Goal: Task Accomplishment & Management: Use online tool/utility

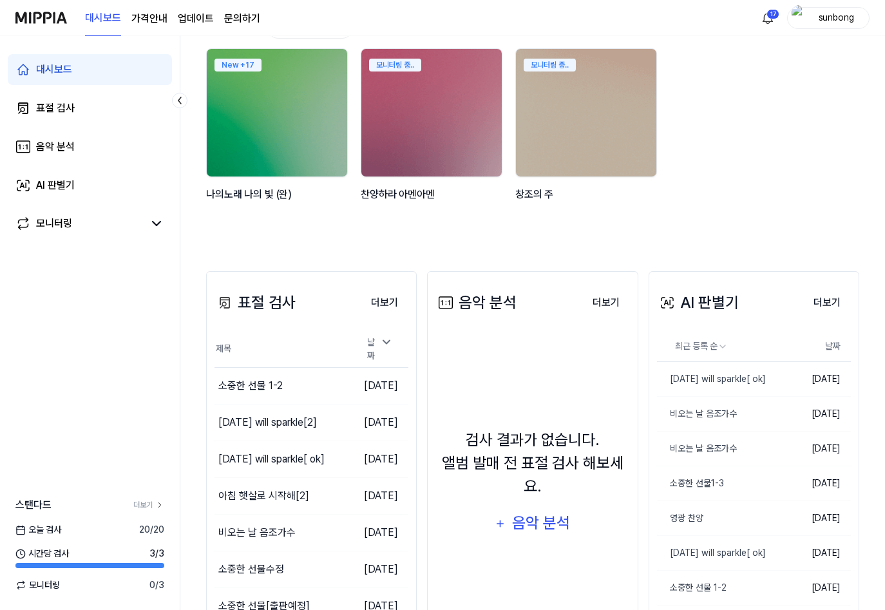
scroll to position [233, 0]
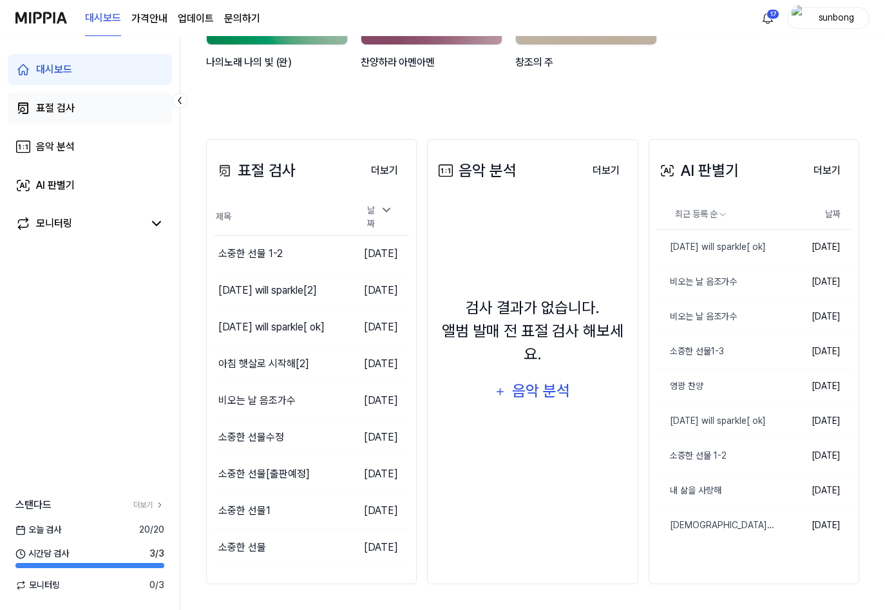
click at [39, 109] on div "표절 검사" at bounding box center [55, 107] width 39 height 15
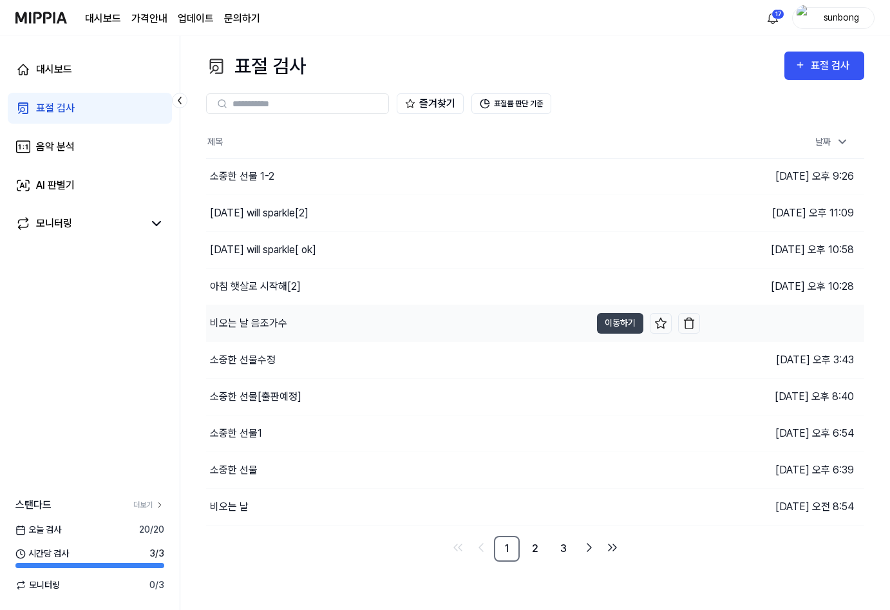
click at [274, 323] on div "비오는 날 음조가수" at bounding box center [248, 323] width 77 height 15
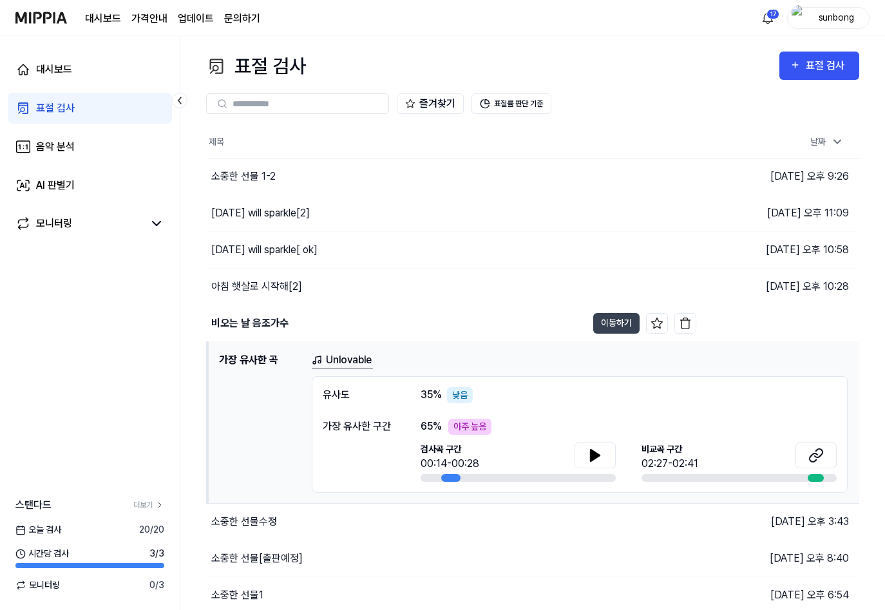
click at [53, 106] on div "표절 검사" at bounding box center [55, 107] width 39 height 15
click at [833, 66] on div "표절 검사" at bounding box center [827, 65] width 43 height 17
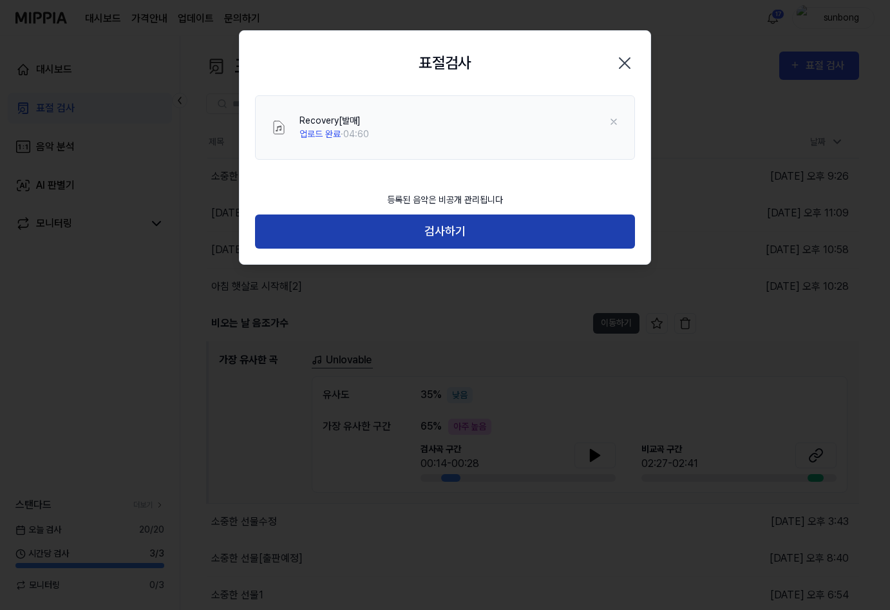
click at [433, 234] on button "검사하기" at bounding box center [445, 231] width 380 height 34
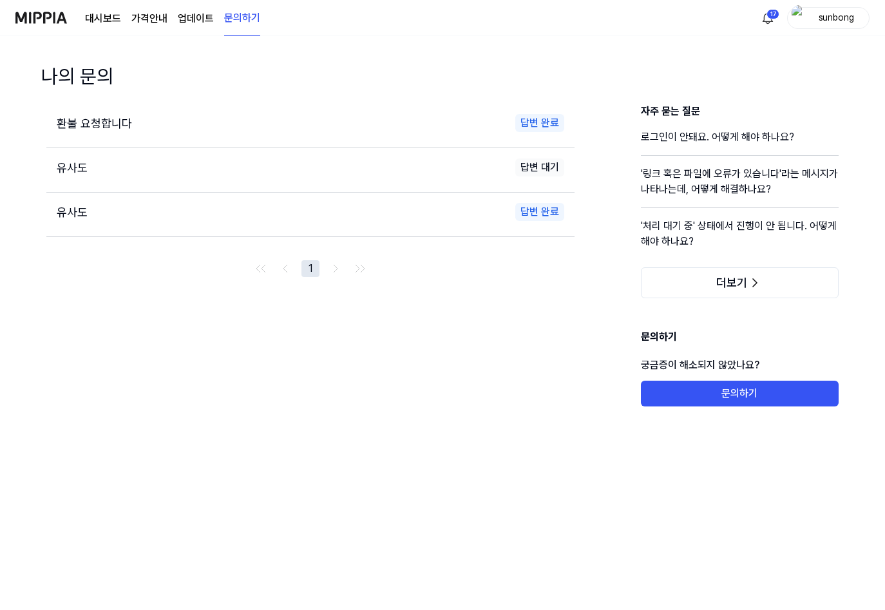
drag, startPoint x: 106, startPoint y: 15, endPoint x: 109, endPoint y: 24, distance: 9.6
click at [106, 15] on link "대시보드" at bounding box center [103, 18] width 36 height 15
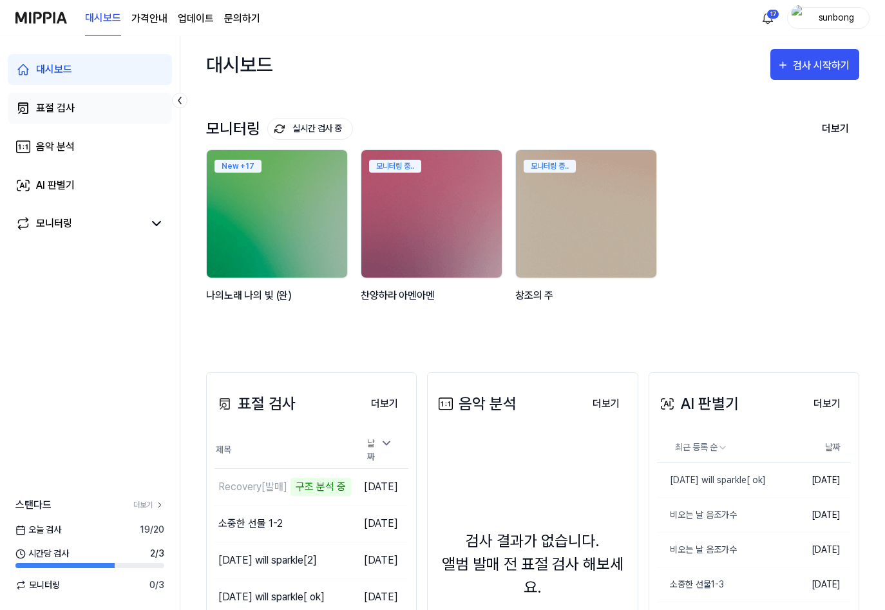
click at [63, 105] on div "표절 검사" at bounding box center [55, 107] width 39 height 15
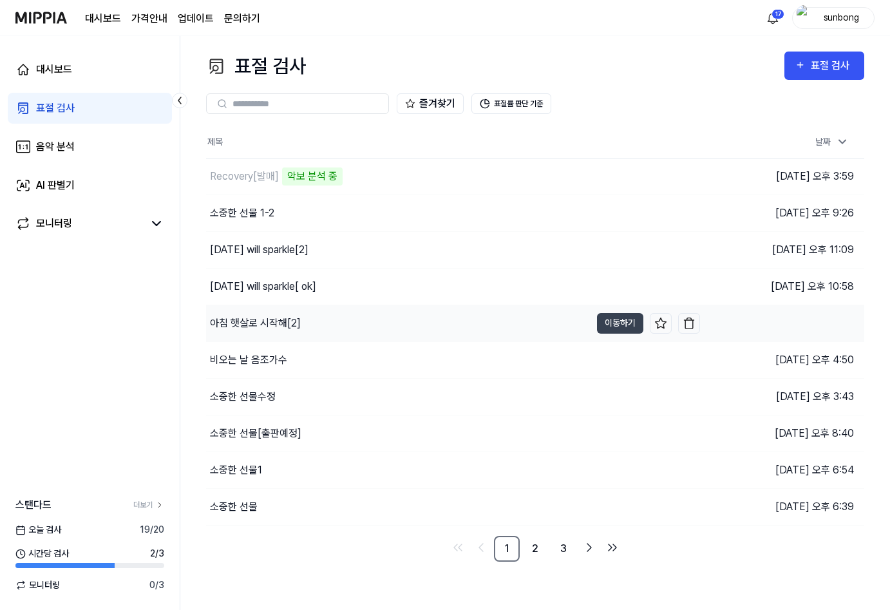
click at [280, 321] on div "아침 햇살로 시작해[2]" at bounding box center [255, 323] width 91 height 15
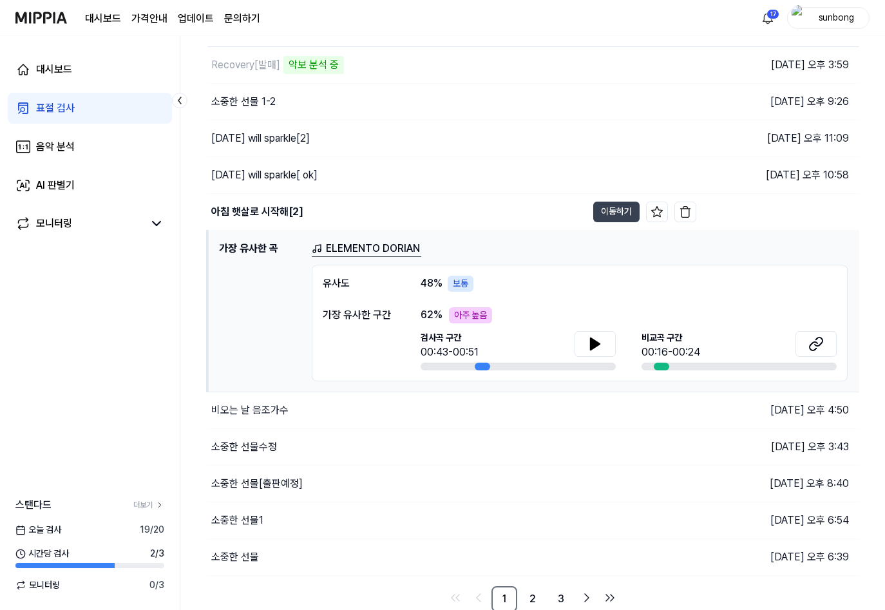
scroll to position [113, 0]
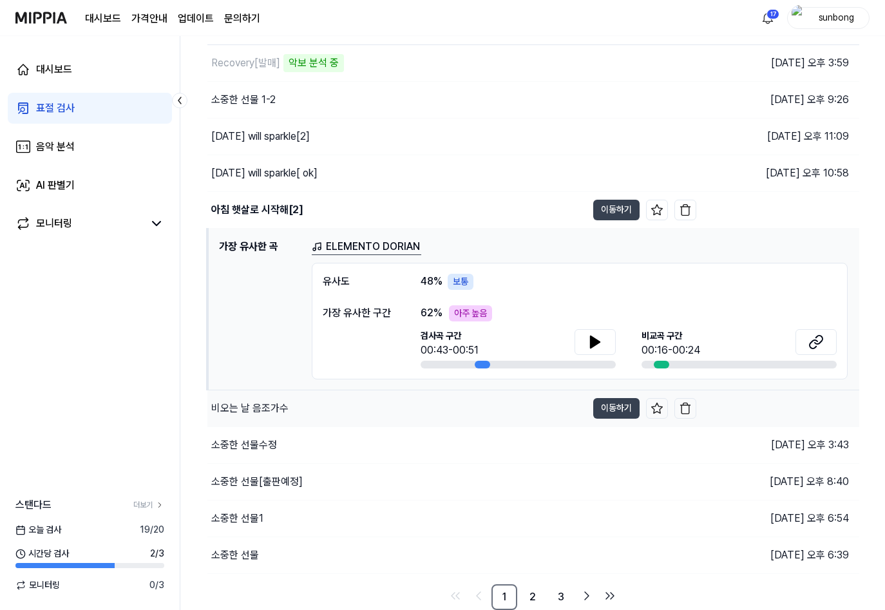
click at [263, 411] on div "비오는 날 음조가수" at bounding box center [249, 408] width 77 height 15
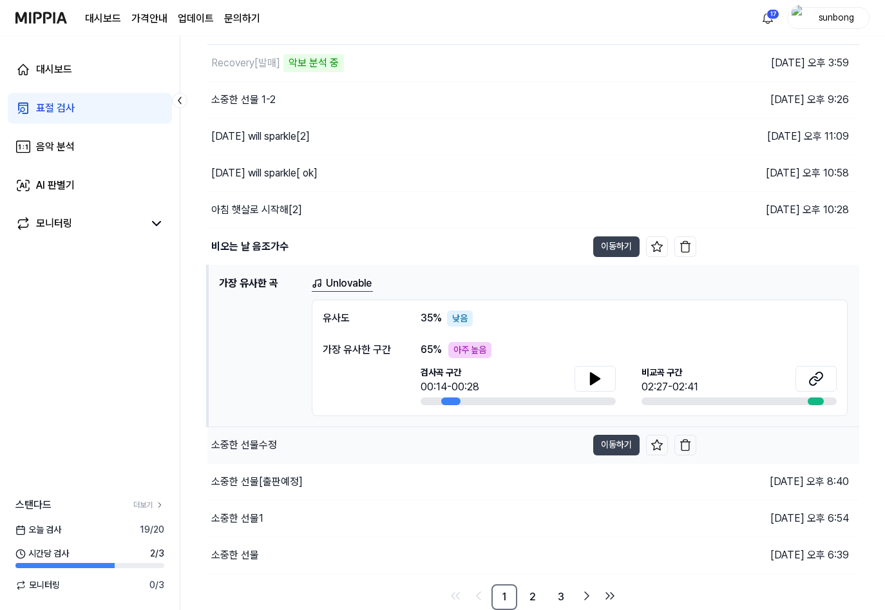
click at [269, 441] on div "소중한 선물수정" at bounding box center [244, 444] width 66 height 15
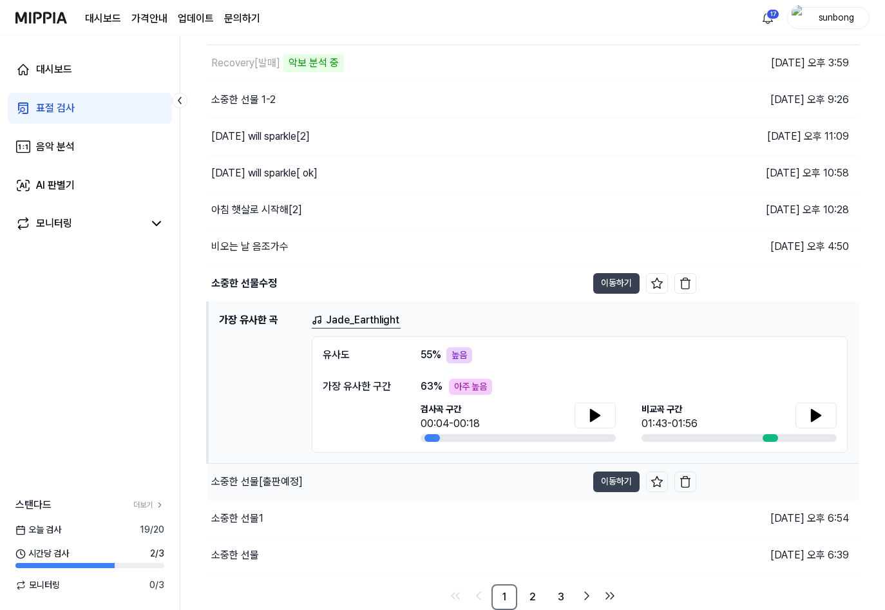
click at [263, 482] on div "소중한 선물[출판예정]" at bounding box center [256, 481] width 91 height 15
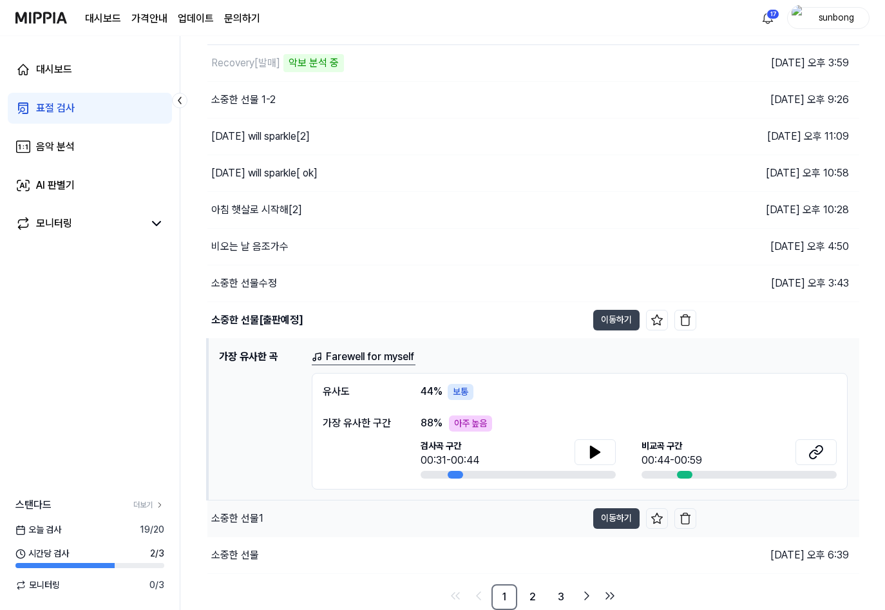
click at [235, 518] on div "소중한 선물1" at bounding box center [237, 518] width 52 height 15
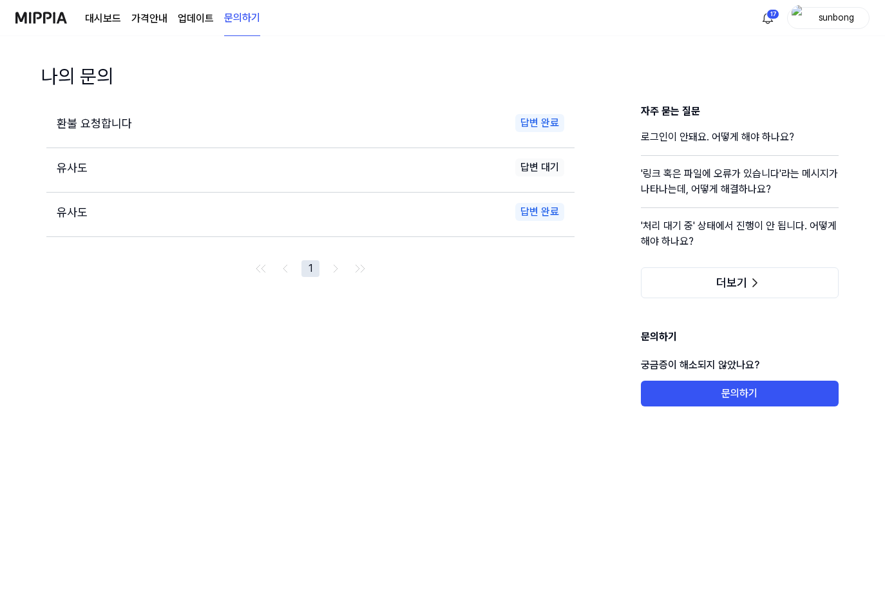
click at [108, 19] on link "대시보드" at bounding box center [103, 18] width 36 height 15
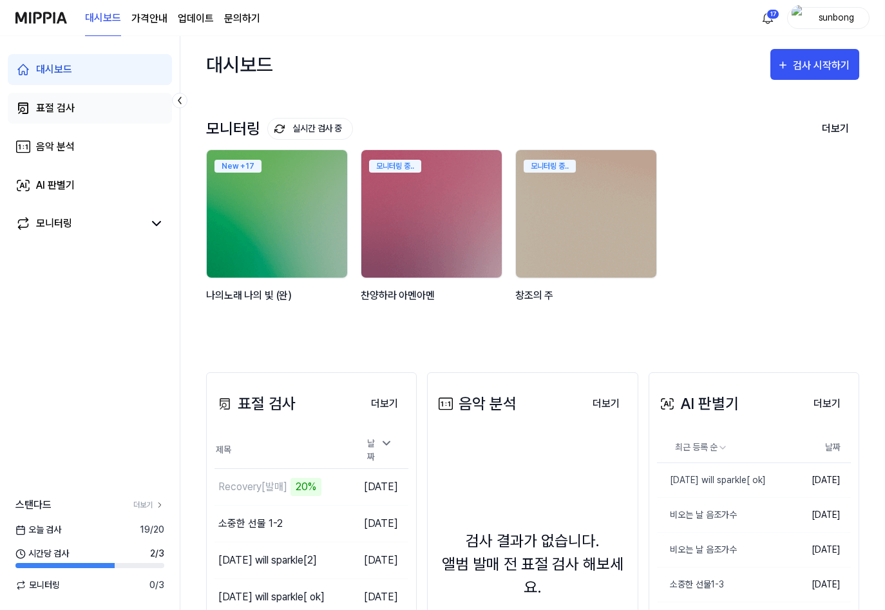
click at [62, 105] on div "표절 검사" at bounding box center [55, 107] width 39 height 15
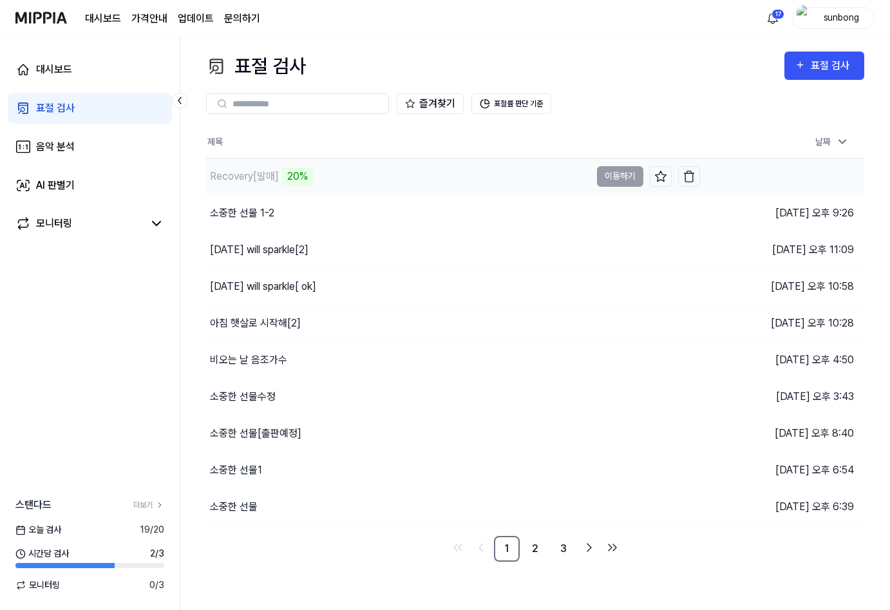
click at [276, 176] on div "Recovery[발매]" at bounding box center [244, 176] width 69 height 15
click at [266, 178] on div "Recovery[발매]" at bounding box center [244, 176] width 69 height 15
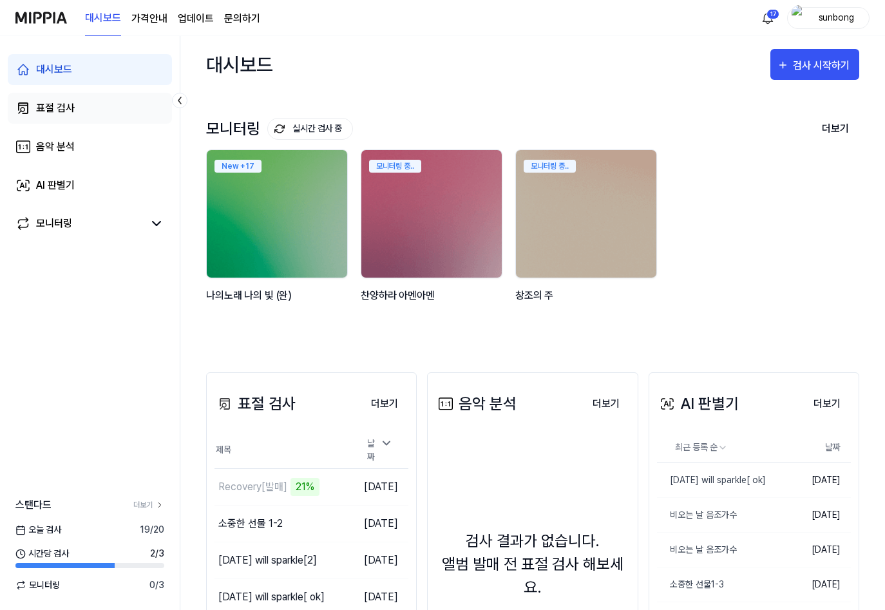
click at [58, 108] on div "표절 검사" at bounding box center [55, 107] width 39 height 15
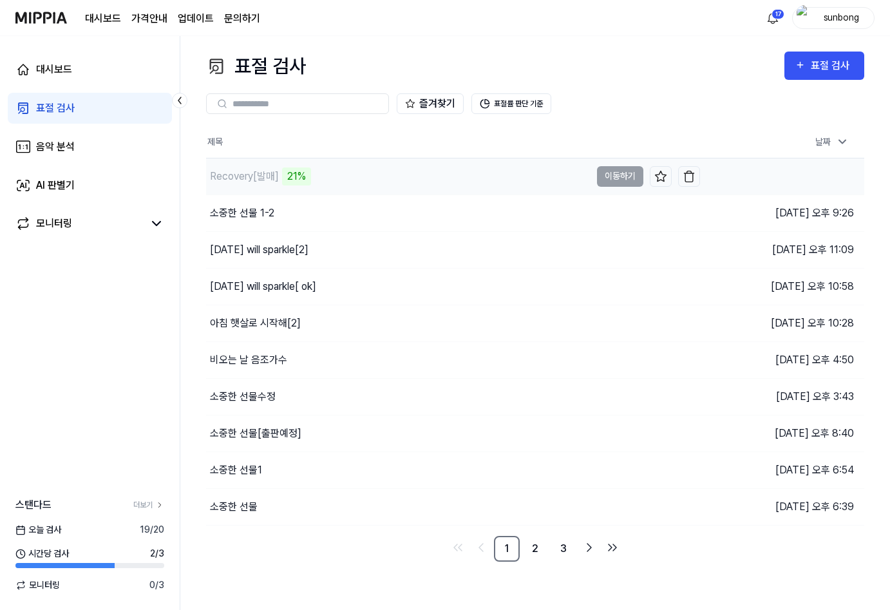
click at [269, 175] on div "Recovery[발매]" at bounding box center [244, 176] width 69 height 15
click at [326, 178] on div "Recovery[발매] 21%" at bounding box center [398, 176] width 384 height 36
click at [283, 170] on div "21%" at bounding box center [296, 176] width 29 height 18
click at [289, 176] on div "21%" at bounding box center [296, 176] width 29 height 18
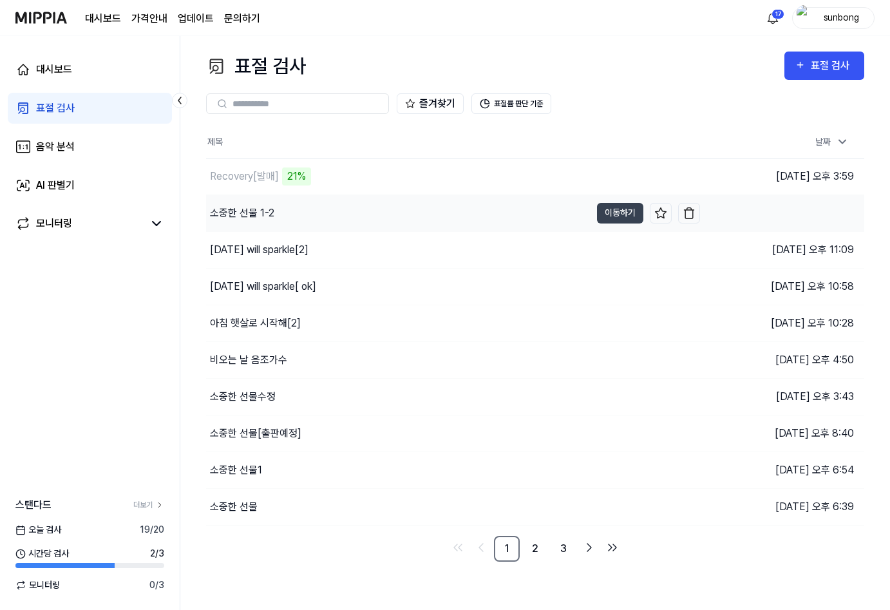
click at [260, 213] on div "소중한 선물 1-2" at bounding box center [242, 212] width 64 height 15
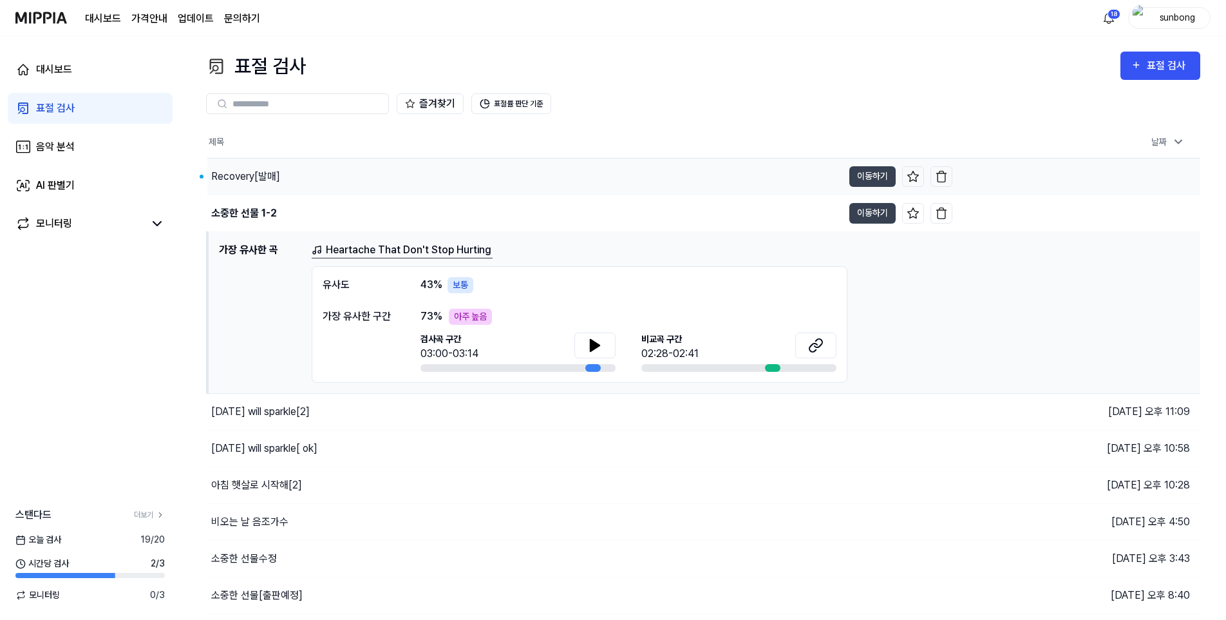
drag, startPoint x: 261, startPoint y: 174, endPoint x: 306, endPoint y: 194, distance: 48.7
click at [262, 174] on div "Recovery[발매]" at bounding box center [245, 176] width 69 height 15
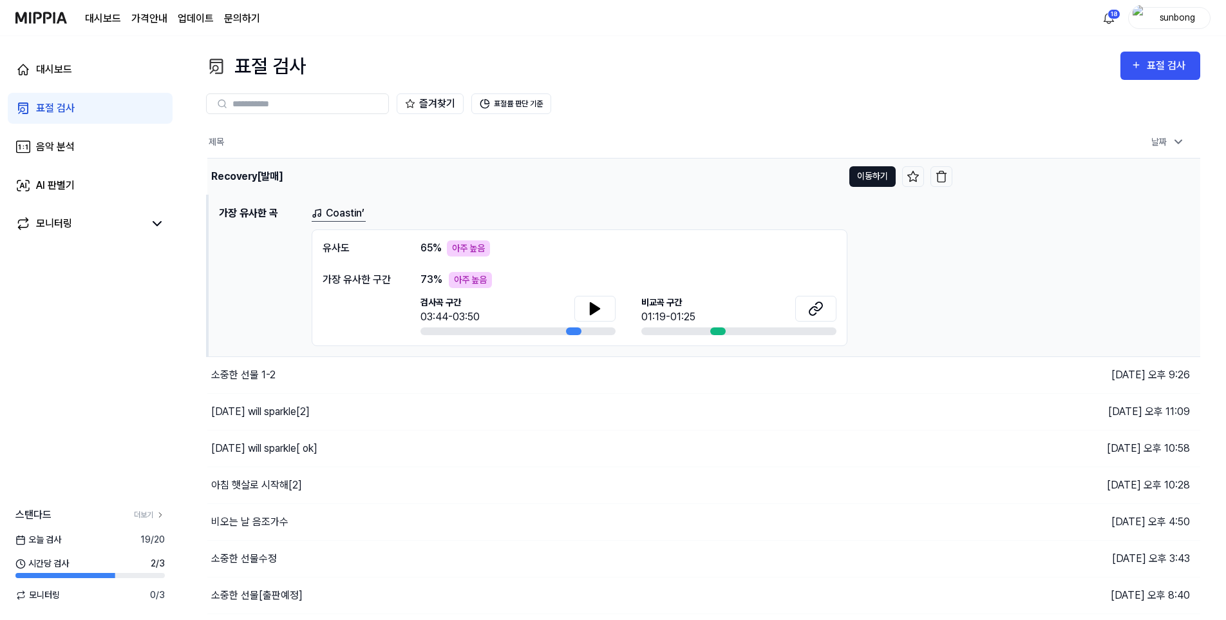
click at [884, 168] on button "이동하기" at bounding box center [872, 176] width 46 height 21
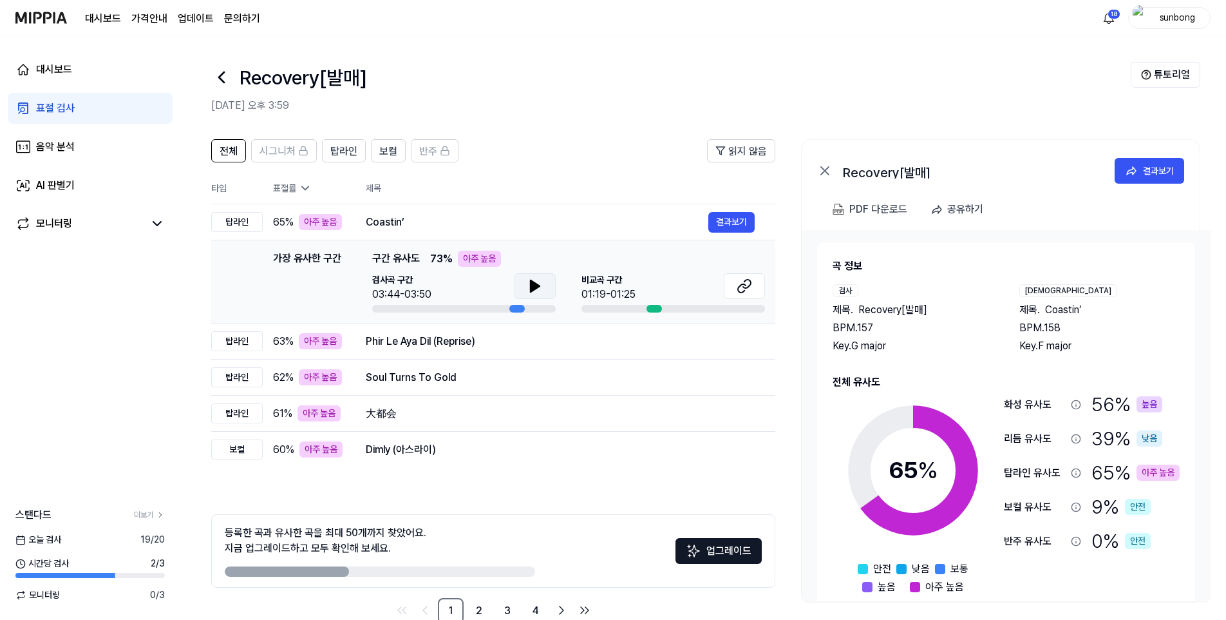
click at [536, 281] on icon at bounding box center [534, 285] width 15 height 15
click at [536, 281] on icon at bounding box center [537, 286] width 3 height 10
click at [734, 339] on button "결과보기" at bounding box center [731, 341] width 46 height 21
click at [337, 340] on div "아주 높음" at bounding box center [320, 341] width 43 height 16
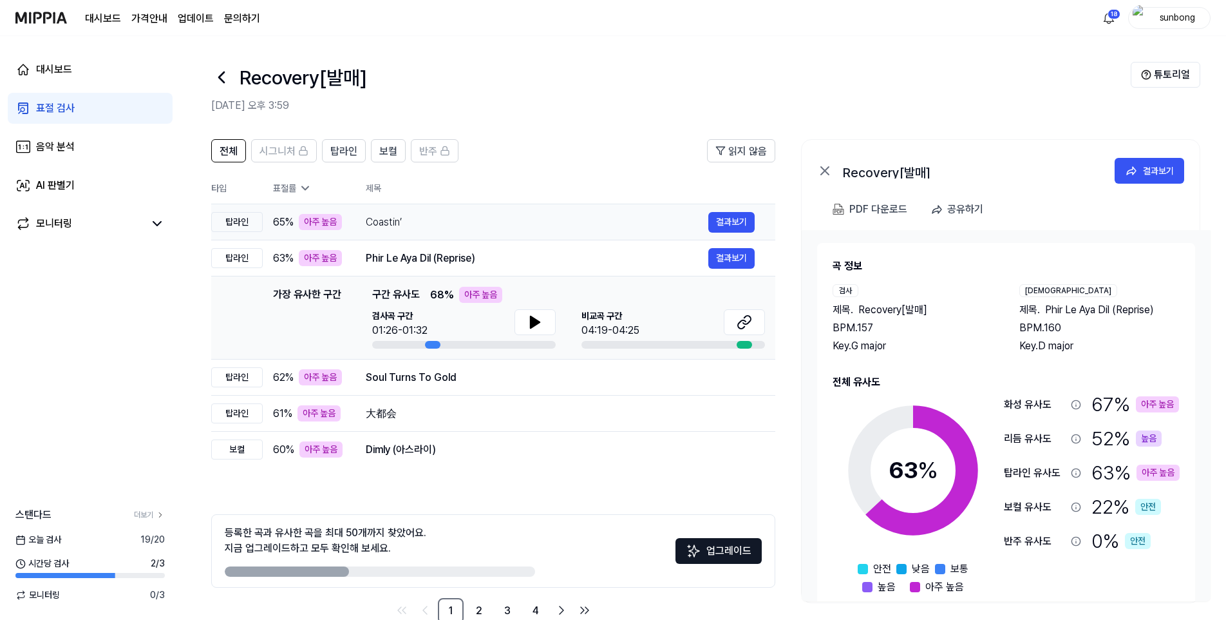
click at [419, 220] on div "Coastin’" at bounding box center [537, 221] width 343 height 15
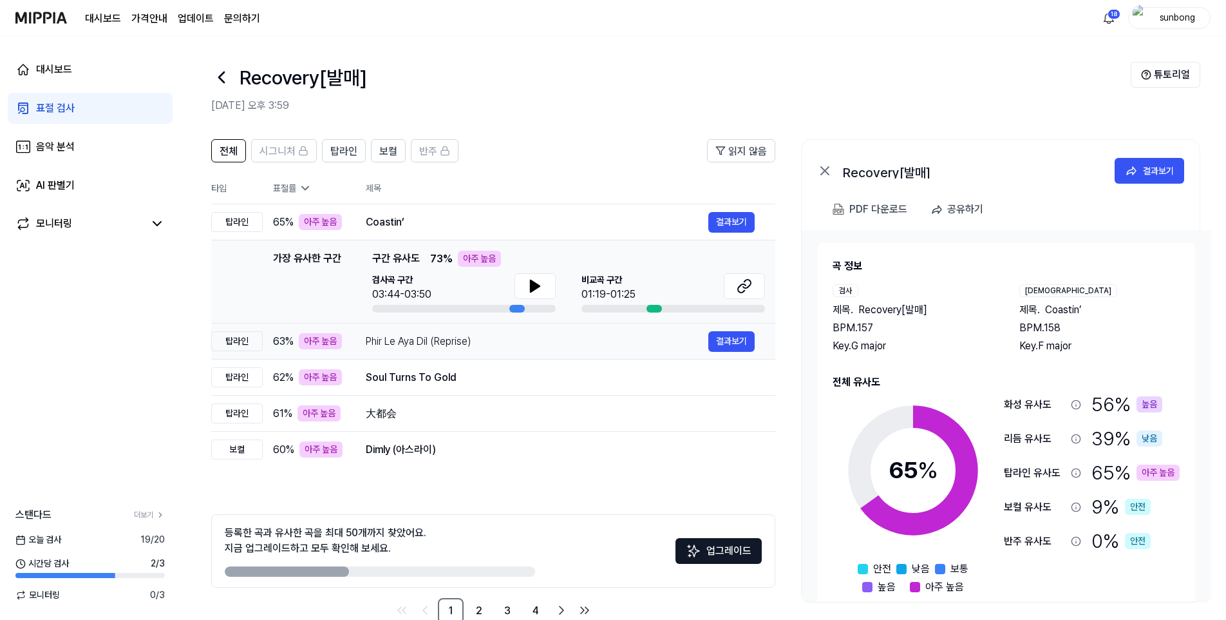
click at [397, 345] on div "Phir Le Aya Dil (Reprise)" at bounding box center [537, 341] width 343 height 15
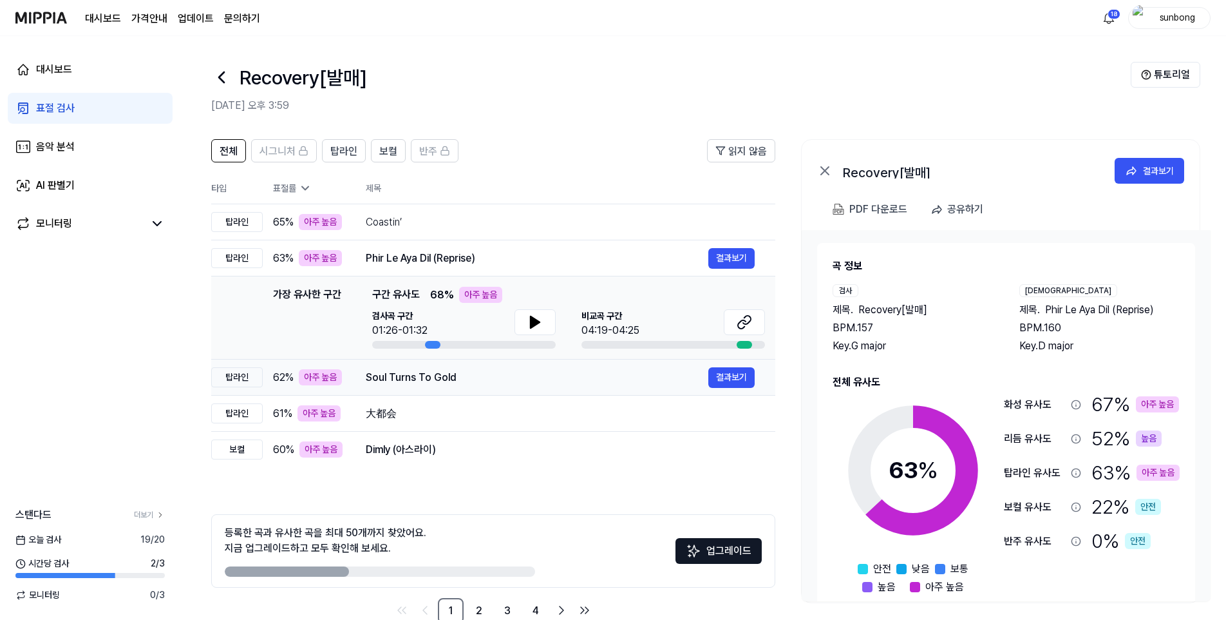
click at [399, 374] on div "Soul Turns To Gold" at bounding box center [537, 377] width 343 height 15
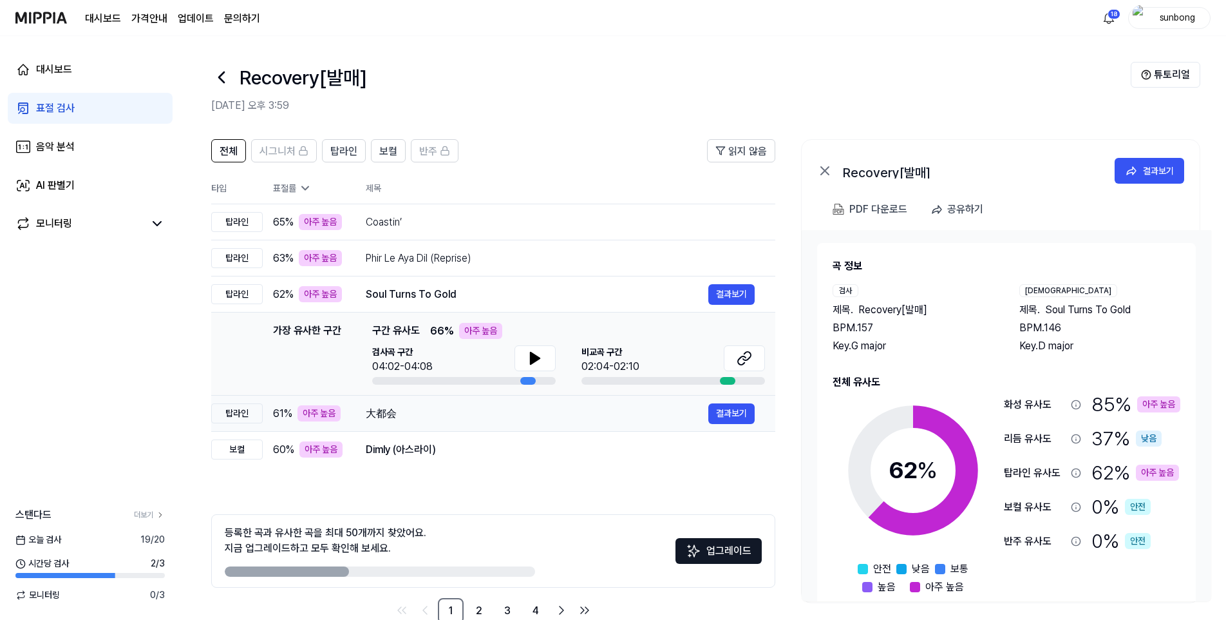
click at [388, 413] on div "大都会" at bounding box center [537, 413] width 343 height 15
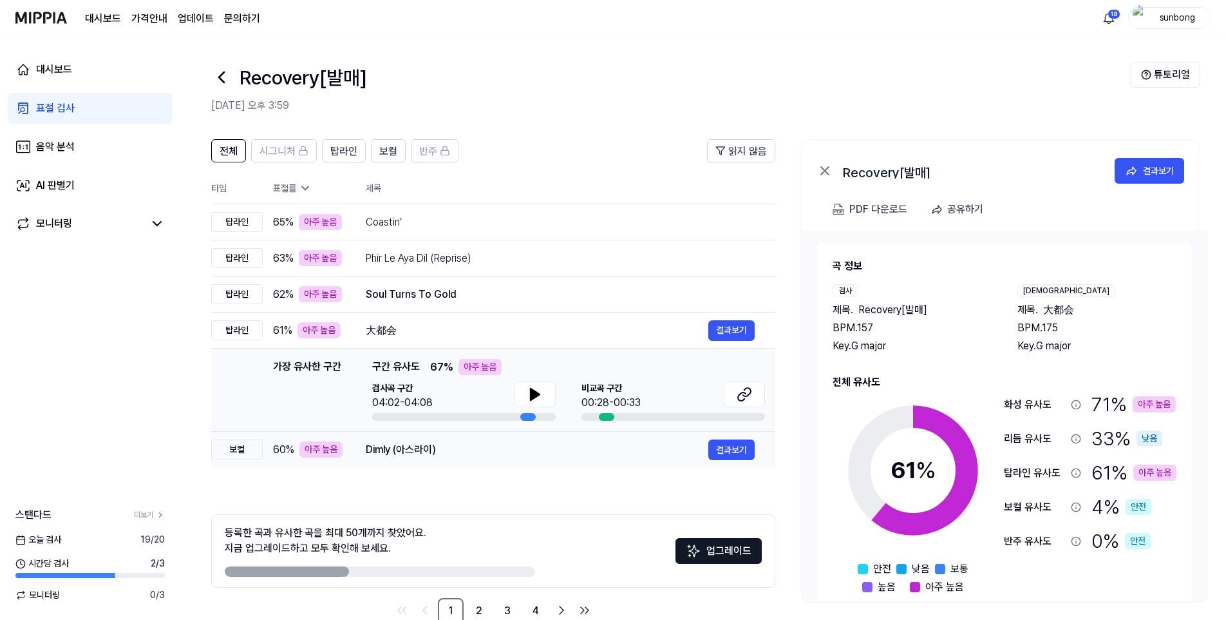
click at [406, 446] on div "Dimly (아스라이)" at bounding box center [537, 449] width 343 height 15
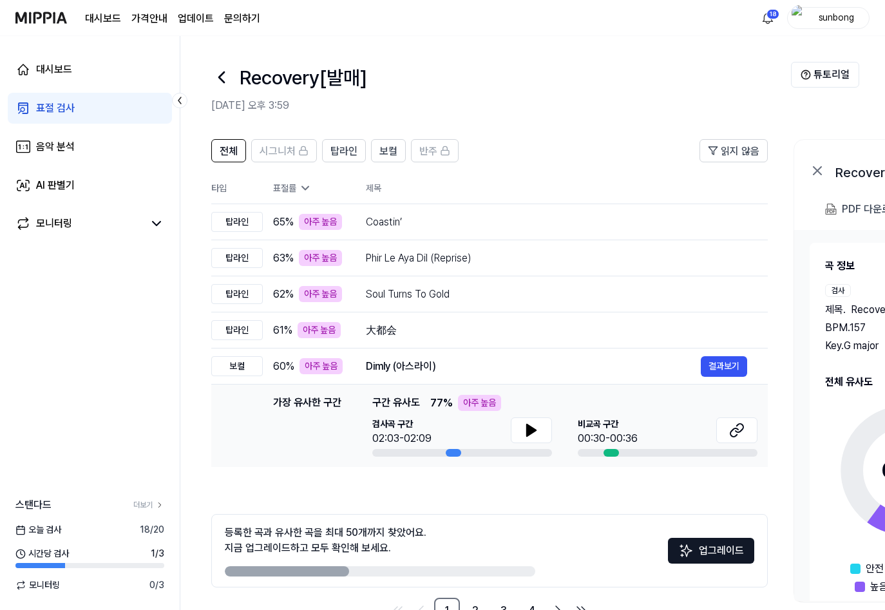
click at [59, 106] on div "표절 검사" at bounding box center [55, 107] width 39 height 15
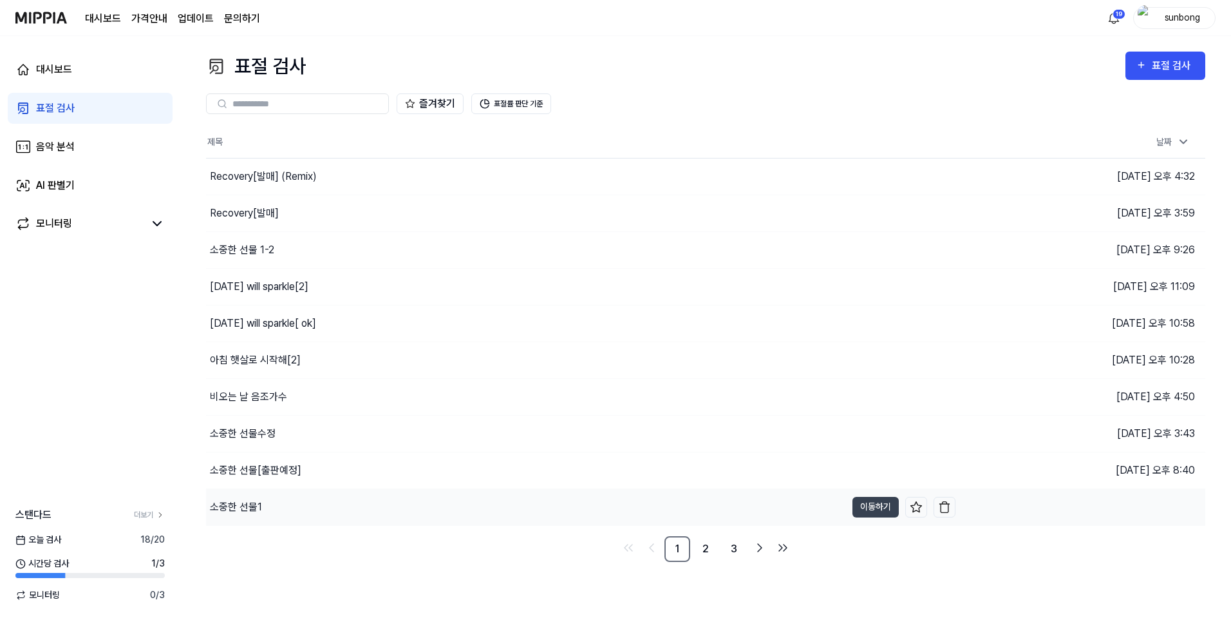
click at [242, 503] on div "소중한 선물1" at bounding box center [236, 506] width 52 height 15
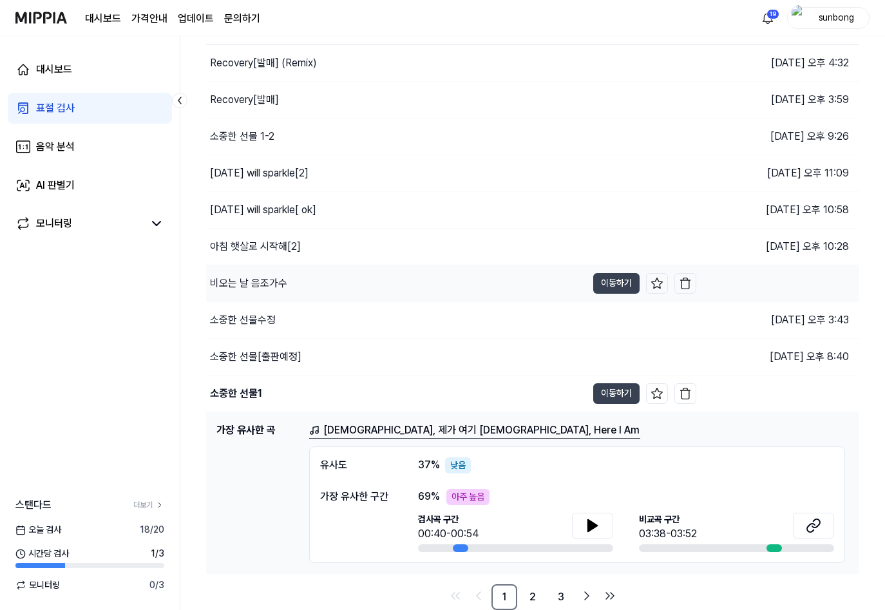
scroll to position [104, 0]
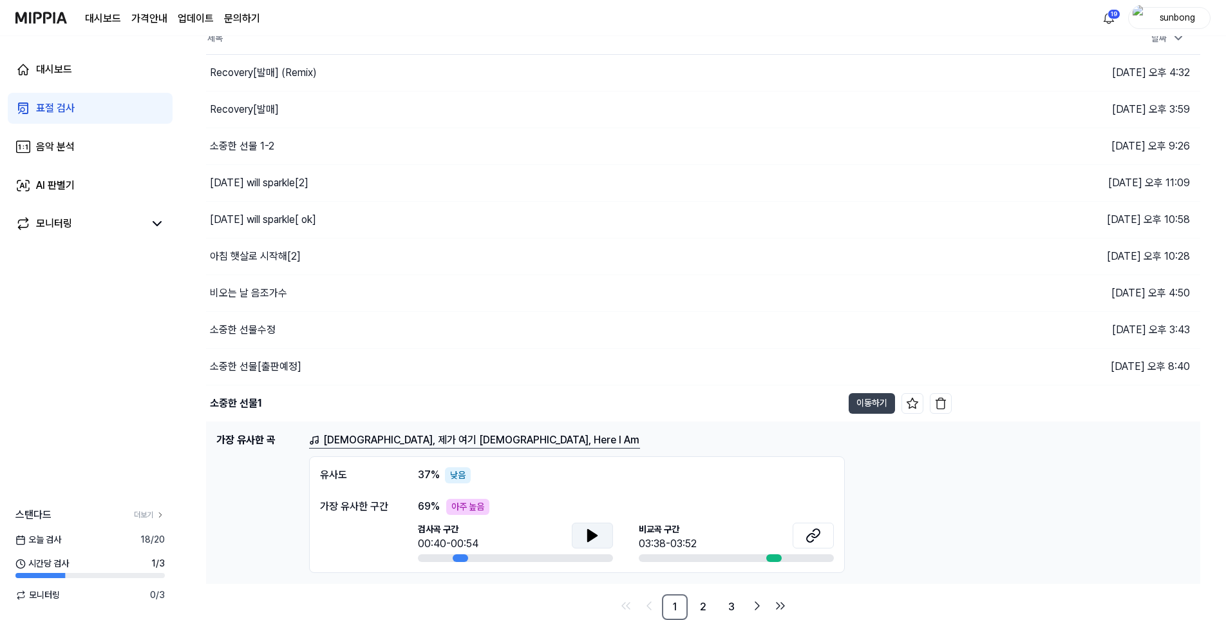
click at [591, 536] on icon at bounding box center [592, 535] width 9 height 12
click at [811, 533] on icon at bounding box center [811, 537] width 8 height 8
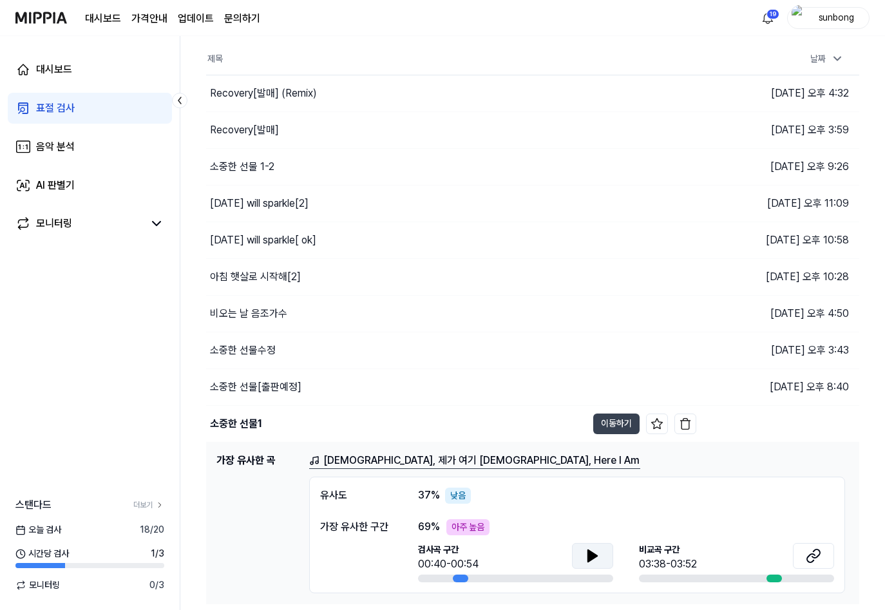
scroll to position [79, 0]
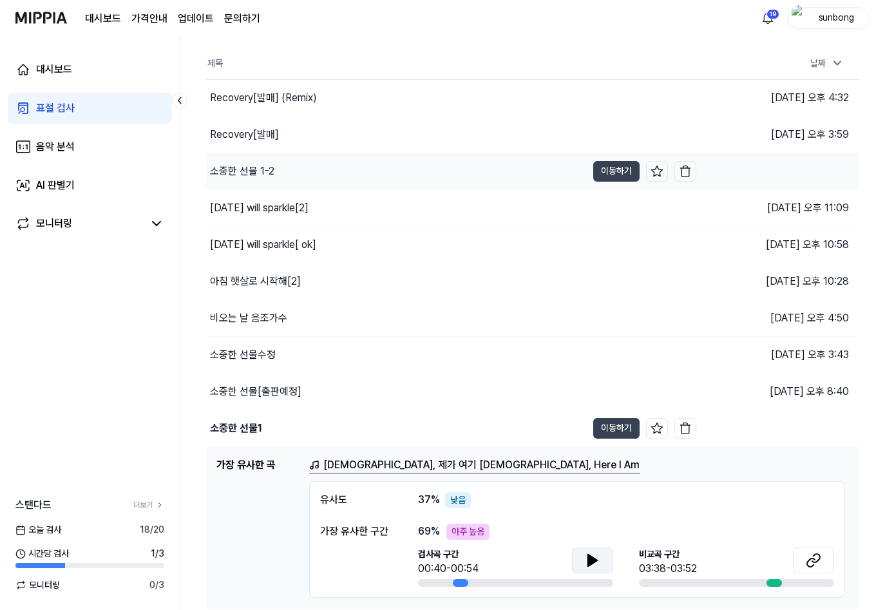
click at [260, 167] on div "소중한 선물 1-2" at bounding box center [242, 171] width 64 height 15
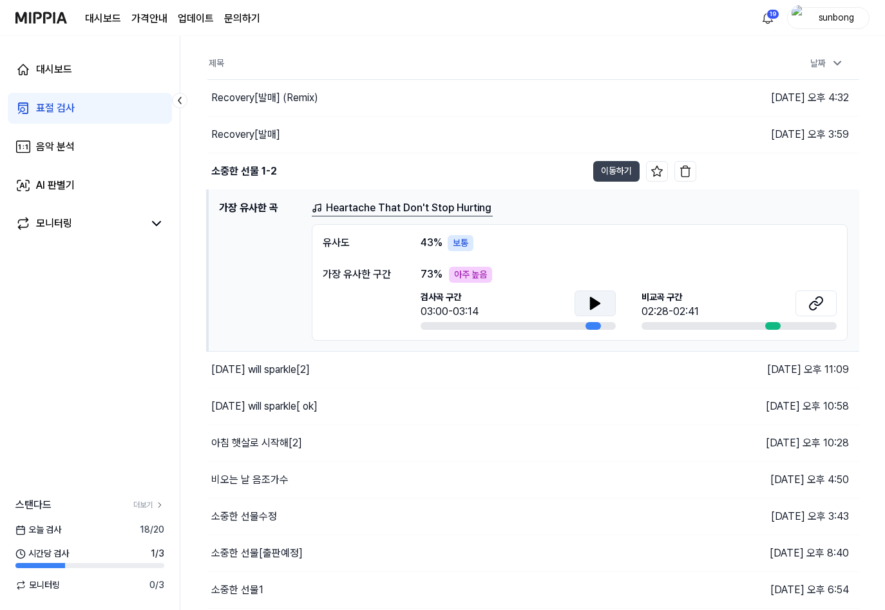
click at [598, 299] on icon at bounding box center [594, 303] width 15 height 15
click at [594, 301] on icon at bounding box center [592, 303] width 3 height 10
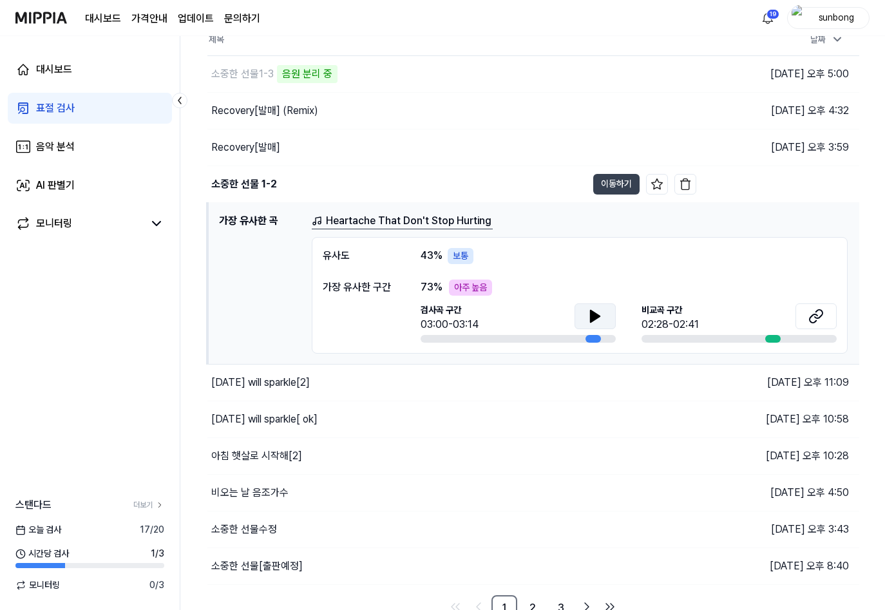
scroll to position [113, 0]
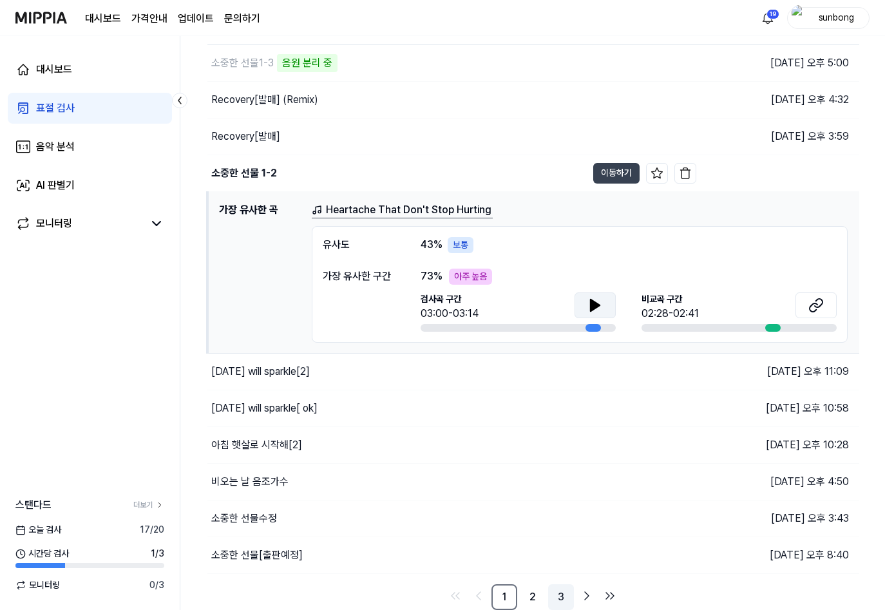
click at [564, 597] on link "3" at bounding box center [561, 597] width 26 height 26
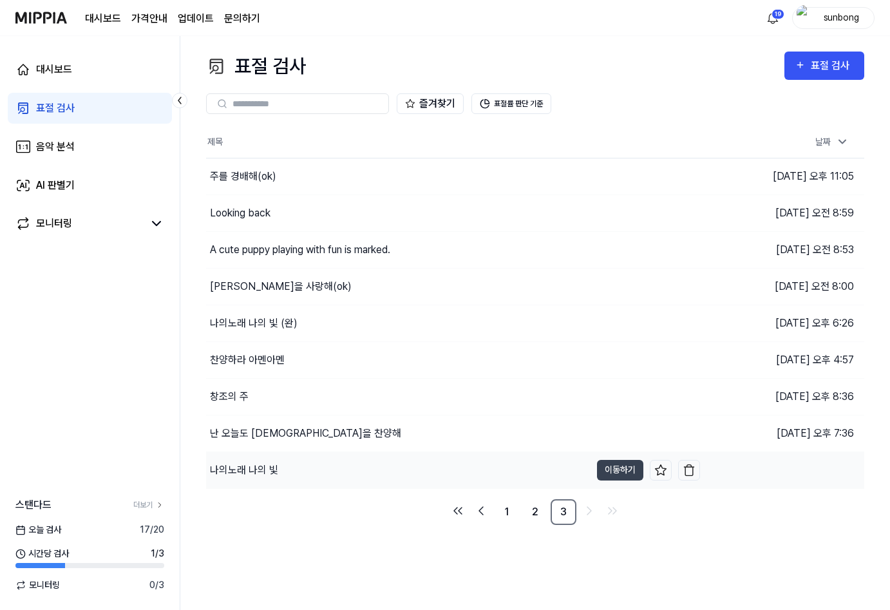
click at [267, 469] on div "나의노래 나의 빛" at bounding box center [244, 469] width 68 height 15
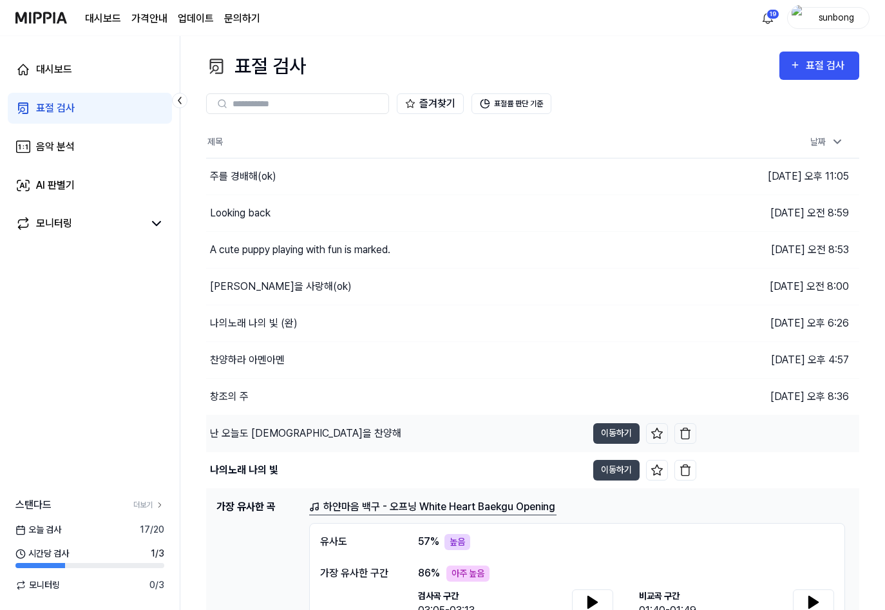
click at [267, 435] on div "난 오늘도 [DEMOGRAPHIC_DATA]을 찬양해" at bounding box center [305, 433] width 191 height 15
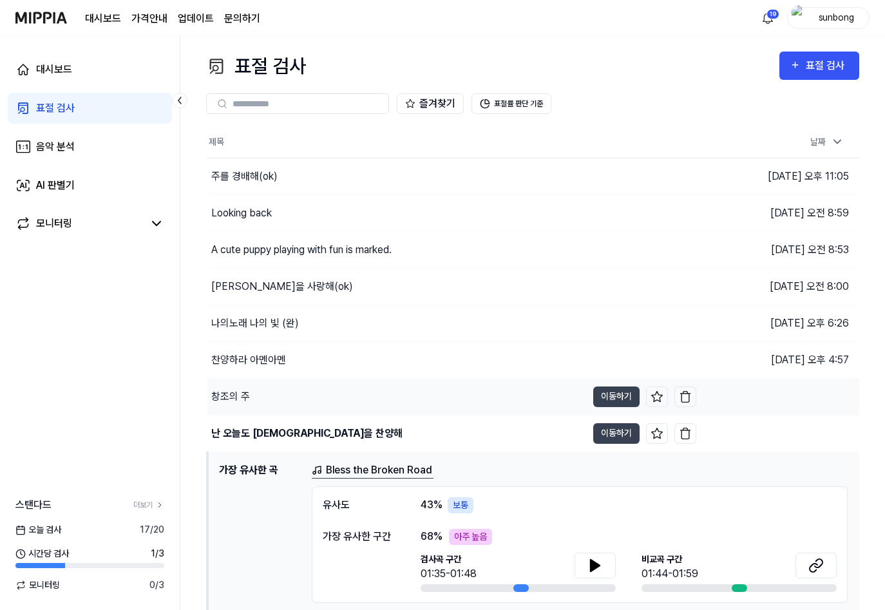
click at [231, 390] on div "창조의 주" at bounding box center [230, 396] width 39 height 15
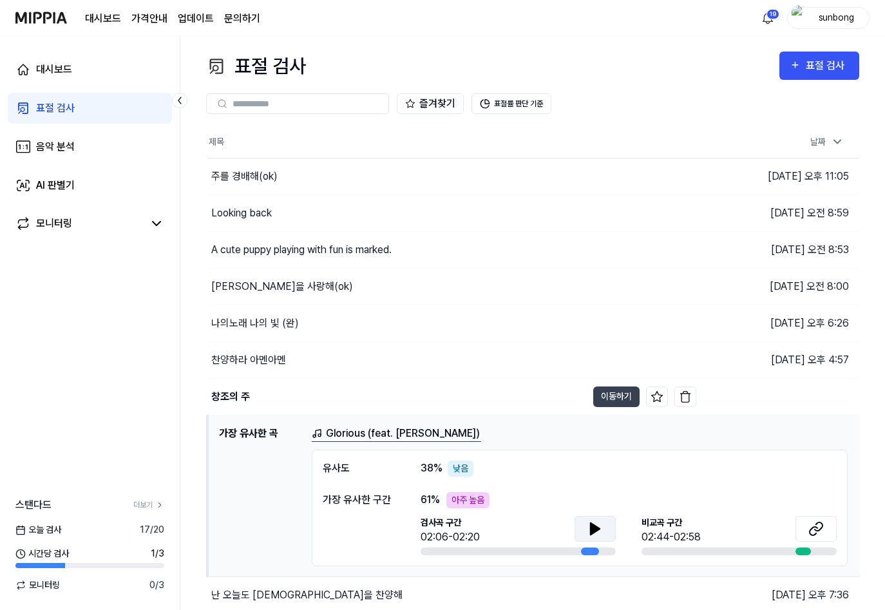
click at [594, 527] on icon at bounding box center [595, 529] width 9 height 12
click at [594, 525] on icon at bounding box center [592, 528] width 3 height 10
click at [242, 175] on div "주를 경배해(ok)" at bounding box center [244, 176] width 66 height 15
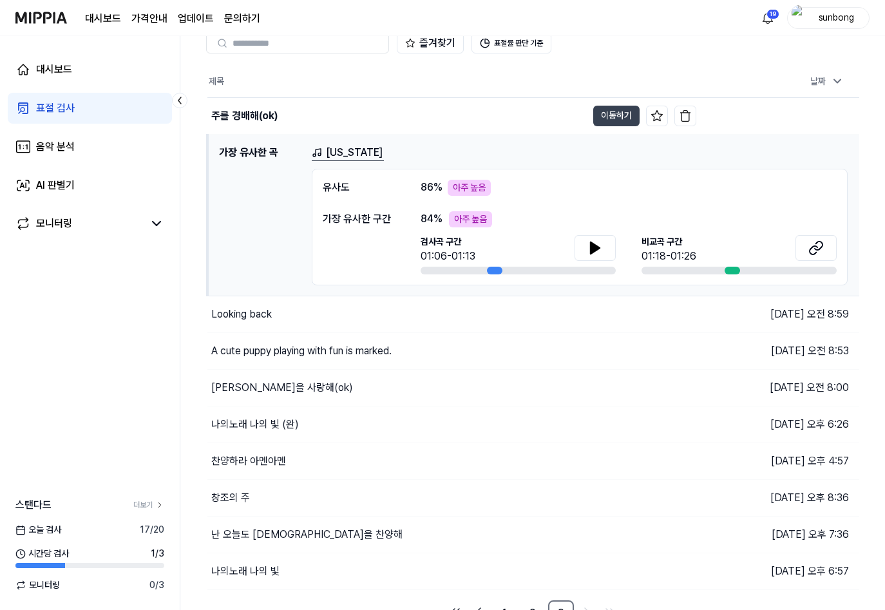
scroll to position [77, 0]
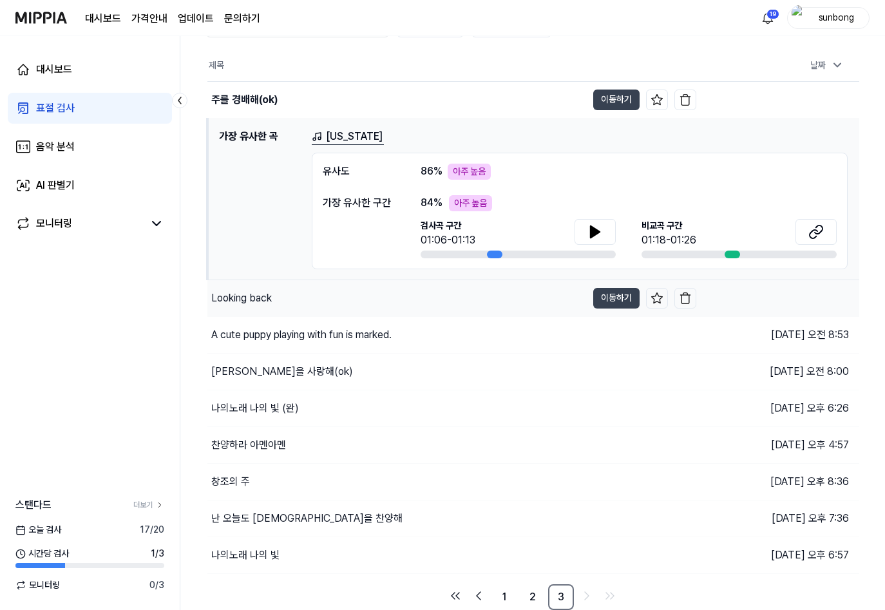
click at [246, 297] on div "Looking back" at bounding box center [241, 297] width 61 height 15
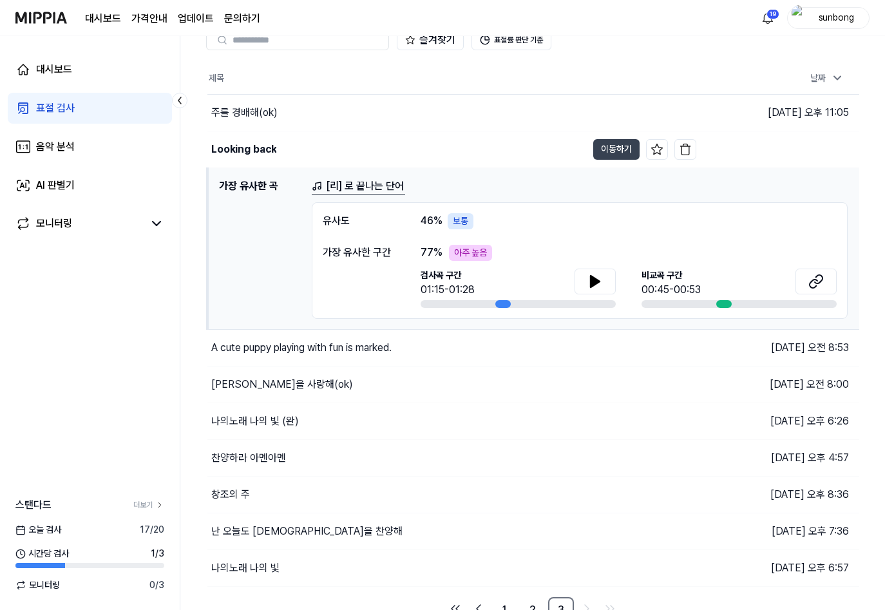
scroll to position [64, 0]
click at [323, 347] on div "A cute puppy playing with fun is marked." at bounding box center [301, 346] width 180 height 15
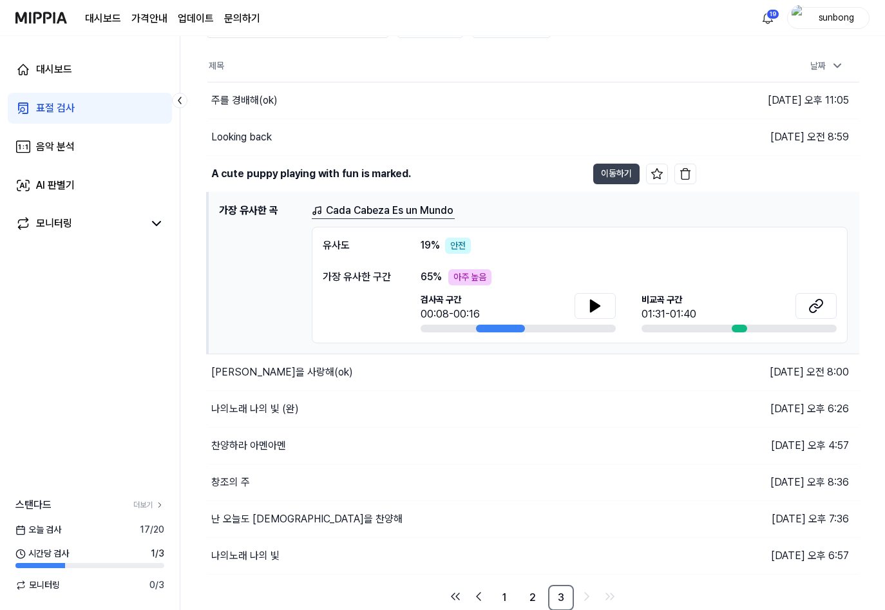
scroll to position [77, 0]
click at [265, 409] on div "나의노래 나의 빛 (완)" at bounding box center [255, 408] width 88 height 15
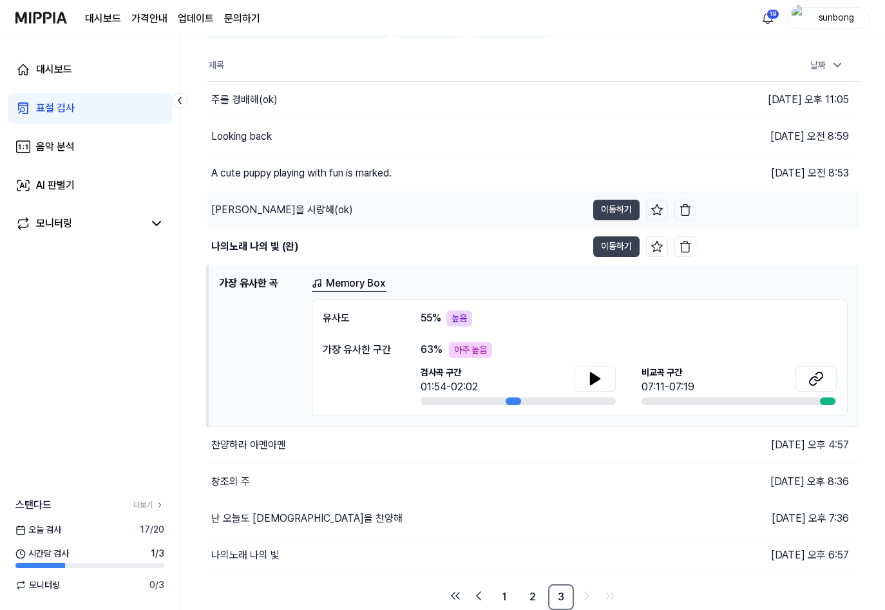
click at [269, 205] on div "[PERSON_NAME]을 사랑해(ok)" at bounding box center [282, 209] width 142 height 15
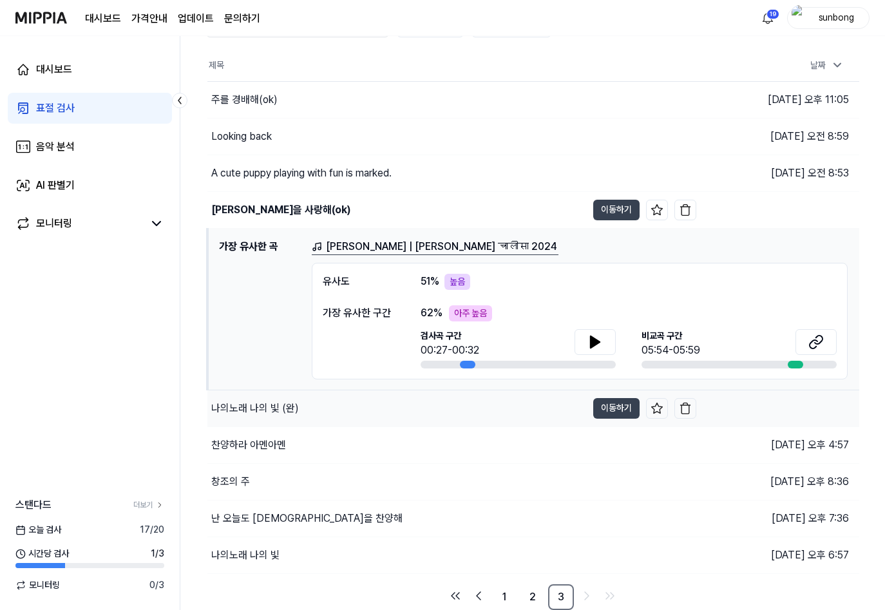
click at [281, 412] on div "나의노래 나의 빛 (완)" at bounding box center [255, 408] width 88 height 15
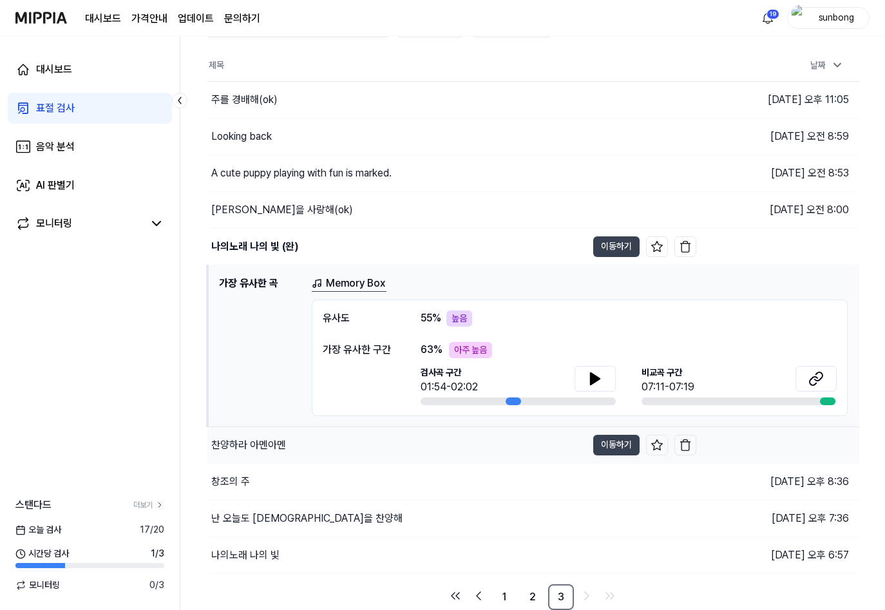
click at [265, 446] on div "찬양하라 아멘아멘" at bounding box center [248, 444] width 75 height 15
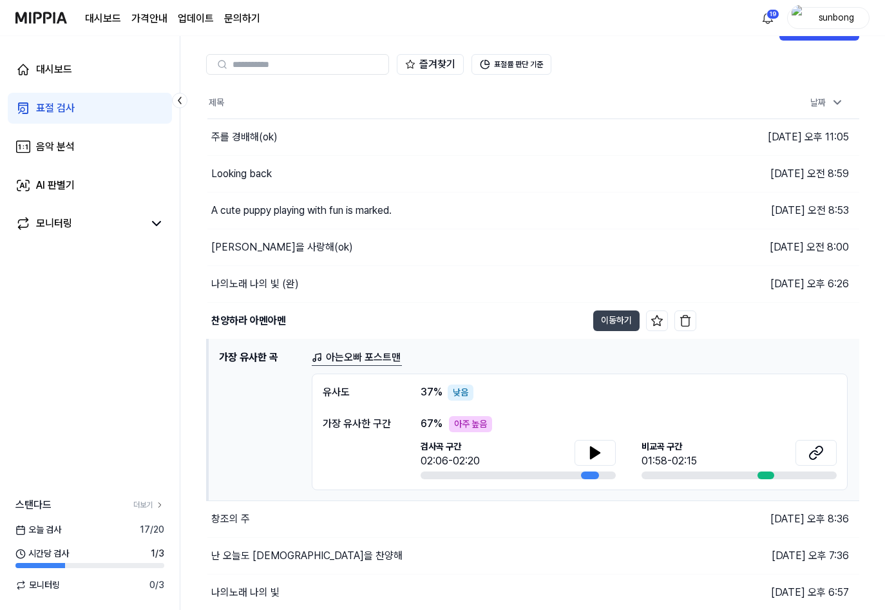
scroll to position [0, 0]
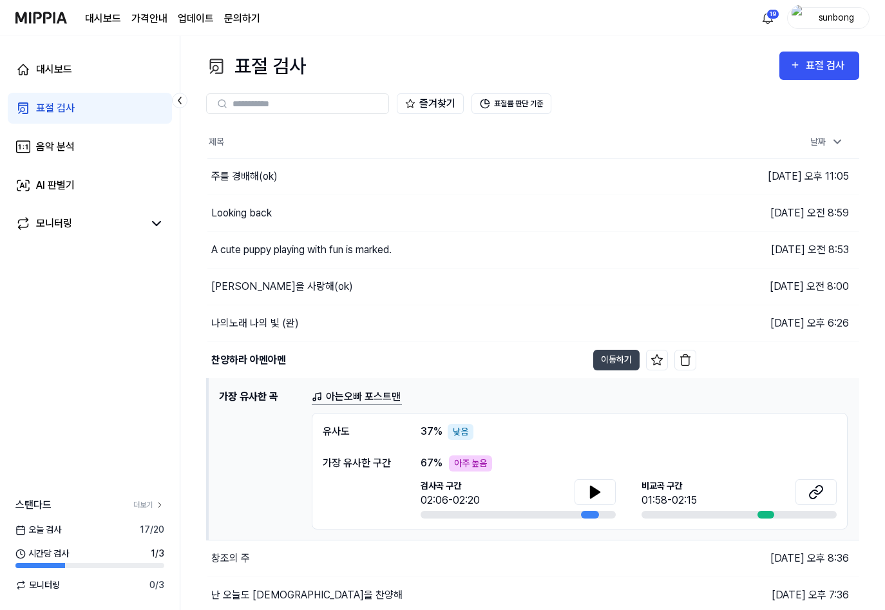
click at [58, 106] on div "표절 검사" at bounding box center [55, 107] width 39 height 15
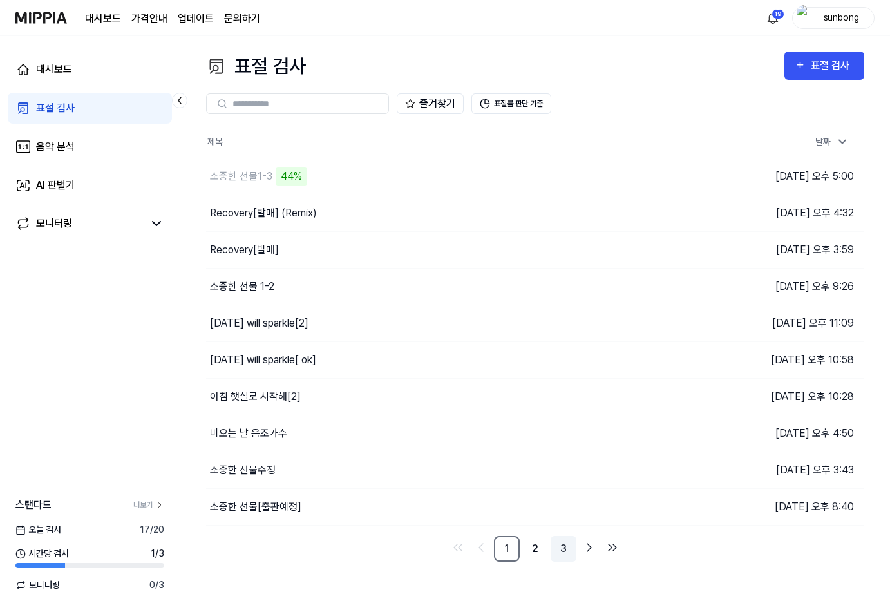
click at [562, 547] on link "3" at bounding box center [564, 549] width 26 height 26
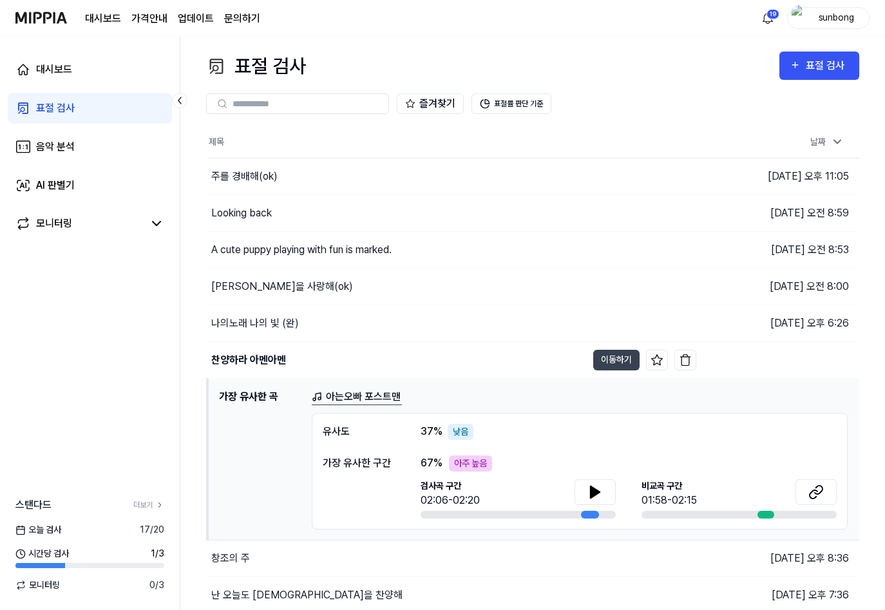
scroll to position [64, 0]
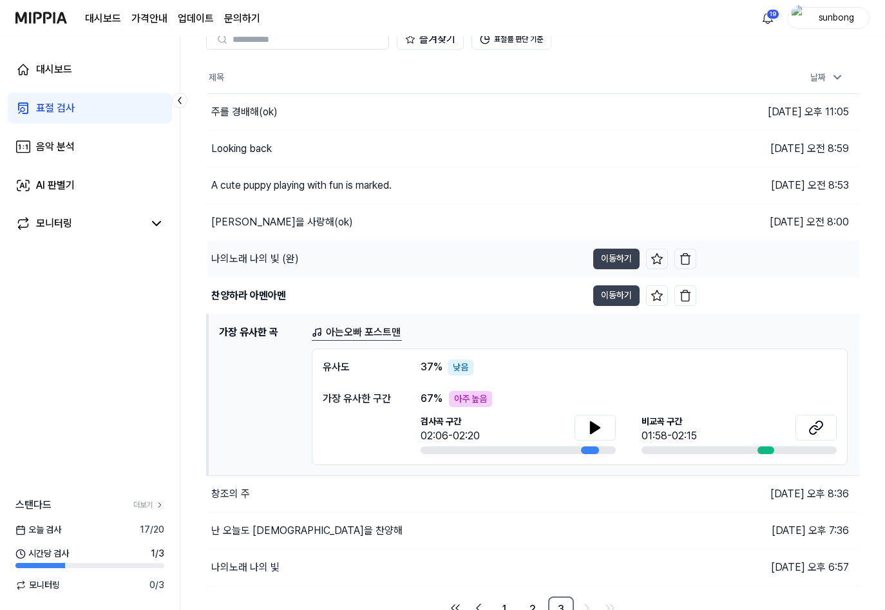
click at [266, 258] on div "나의노래 나의 빛 (완)" at bounding box center [255, 258] width 88 height 15
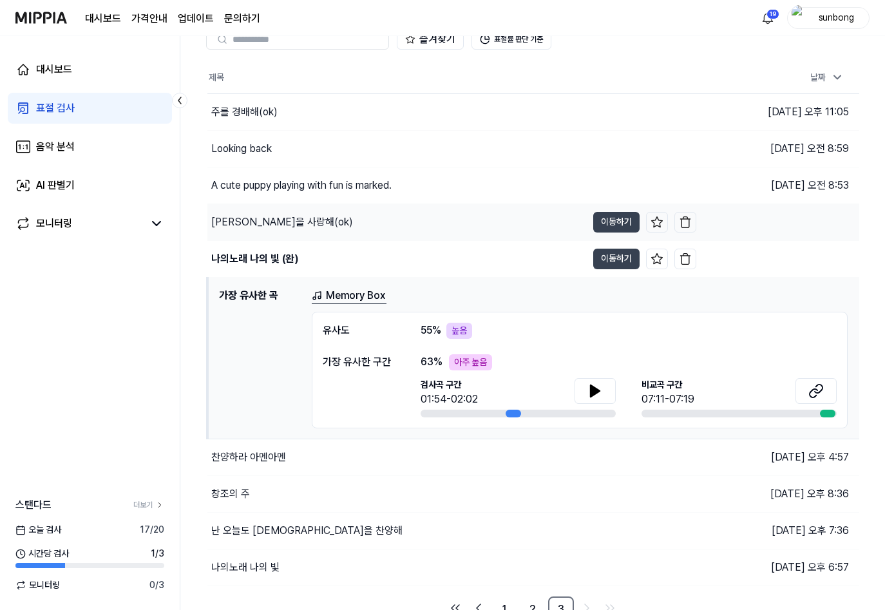
click at [259, 223] on div "[PERSON_NAME]을 사랑해(ok)" at bounding box center [282, 221] width 142 height 15
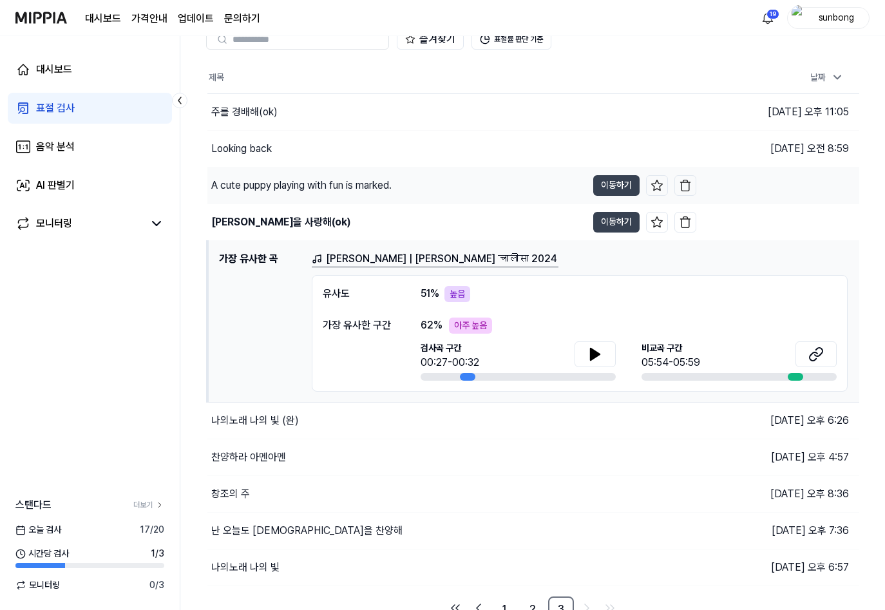
click at [267, 185] on div "A cute puppy playing with fun is marked." at bounding box center [301, 185] width 180 height 15
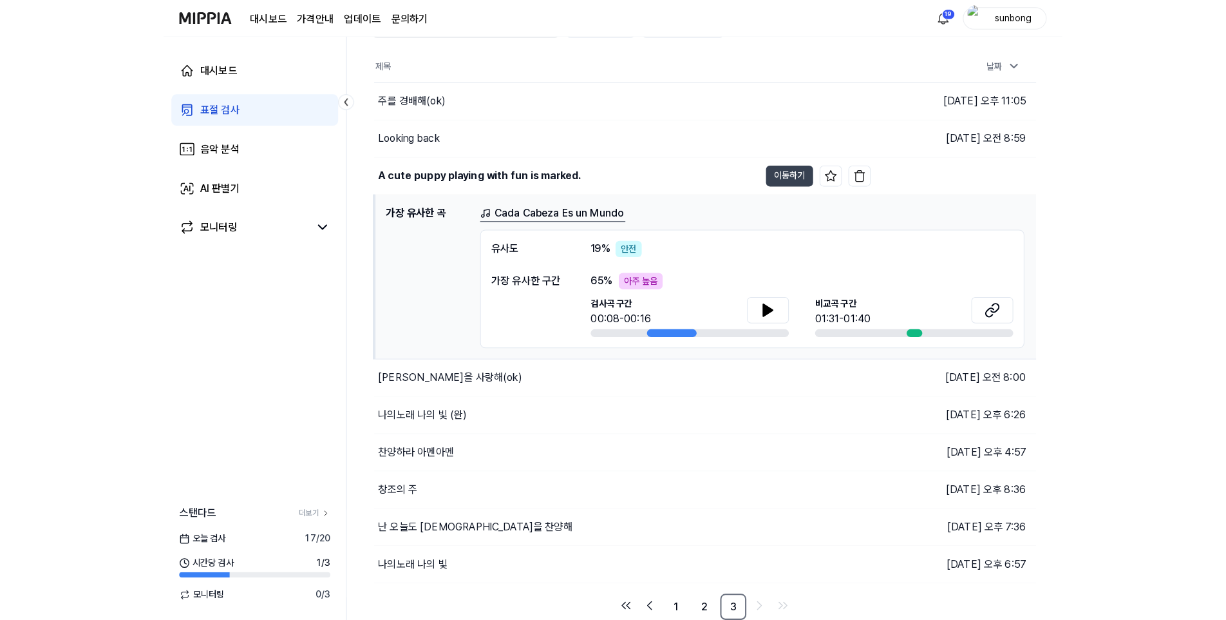
scroll to position [67, 0]
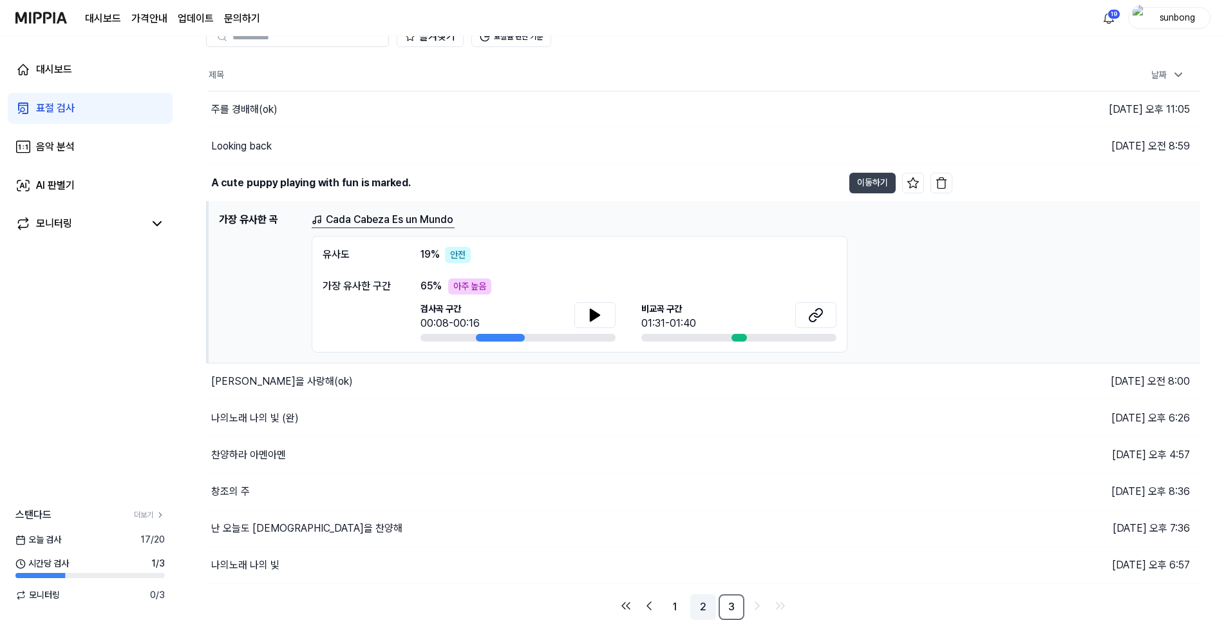
click at [697, 605] on link "2" at bounding box center [703, 607] width 26 height 26
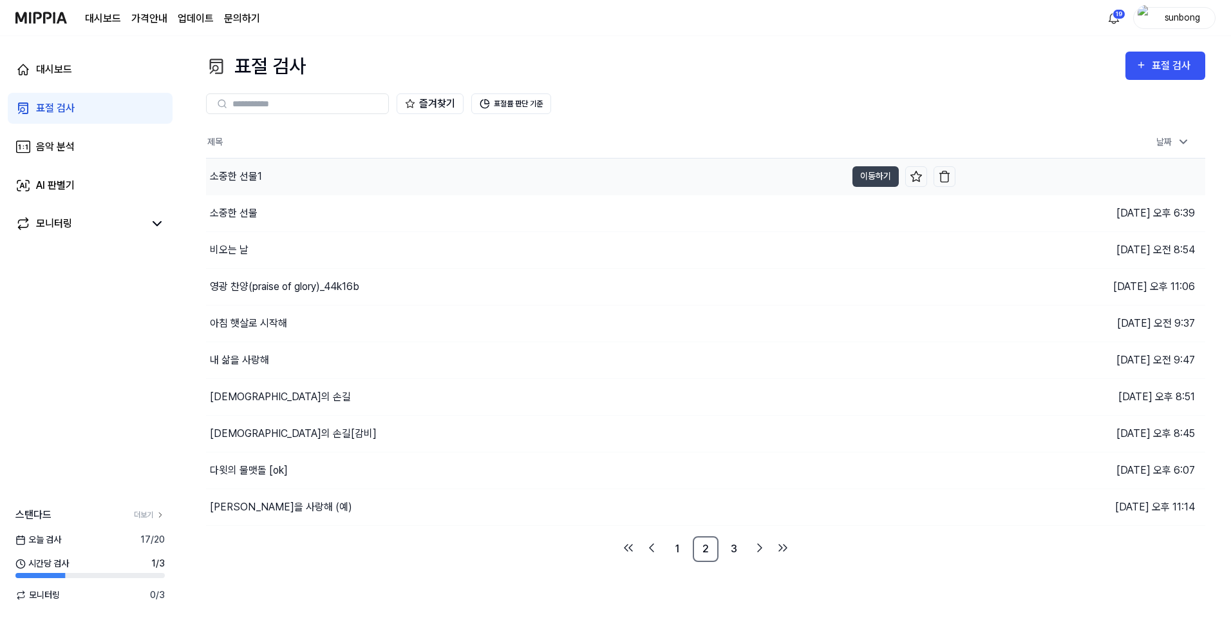
click at [238, 176] on div "소중한 선물1" at bounding box center [236, 176] width 52 height 15
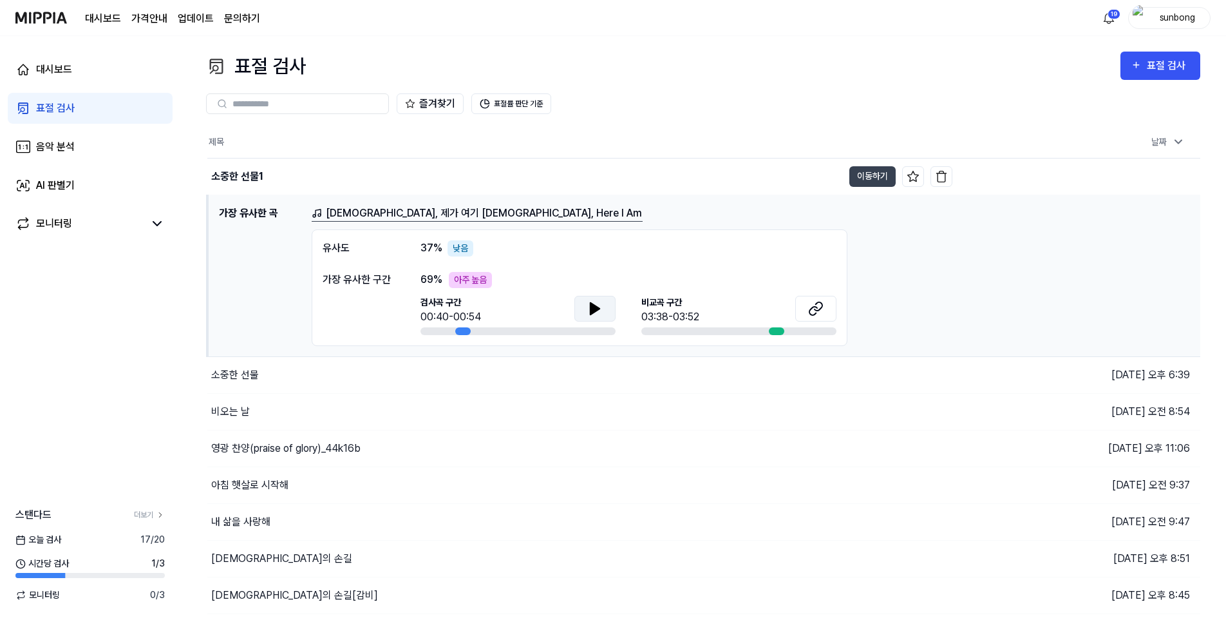
click at [591, 309] on icon at bounding box center [595, 309] width 9 height 12
click at [240, 377] on div "소중한 선물" at bounding box center [235, 374] width 48 height 15
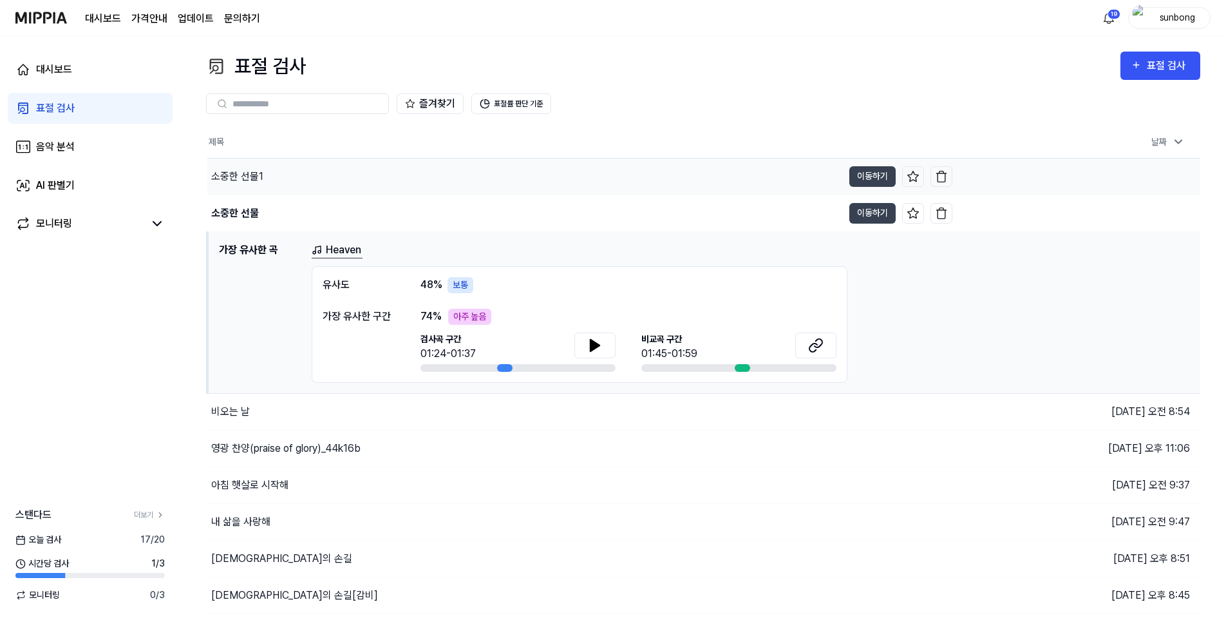
click at [242, 175] on div "소중한 선물1" at bounding box center [237, 176] width 52 height 15
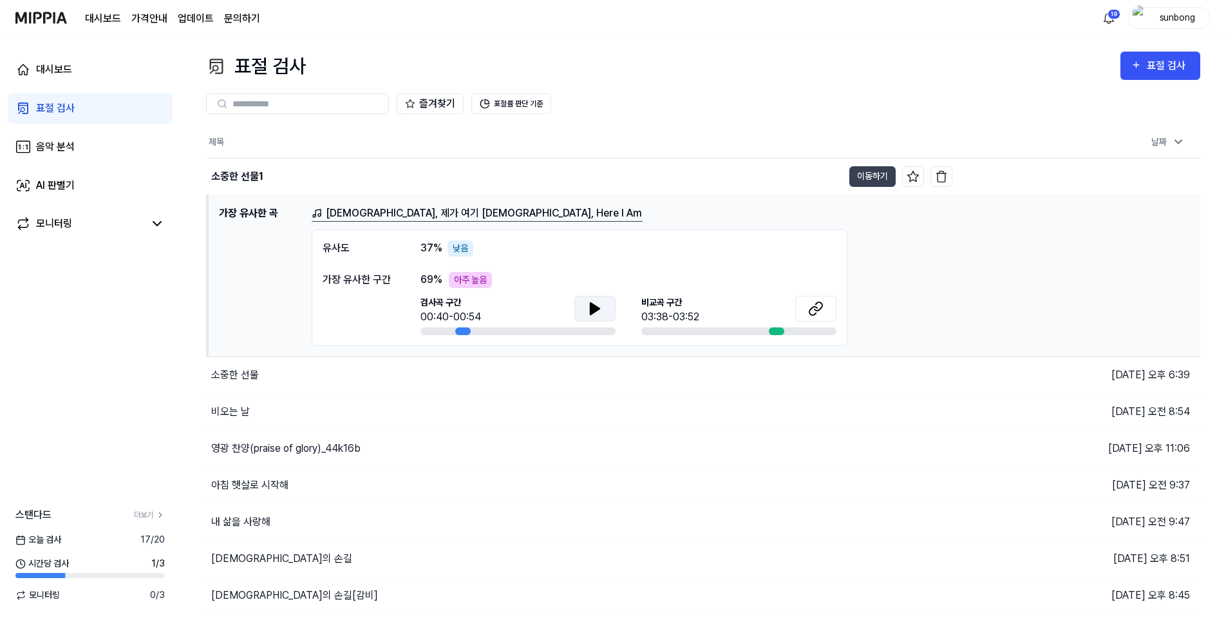
click at [603, 308] on button at bounding box center [594, 309] width 41 height 26
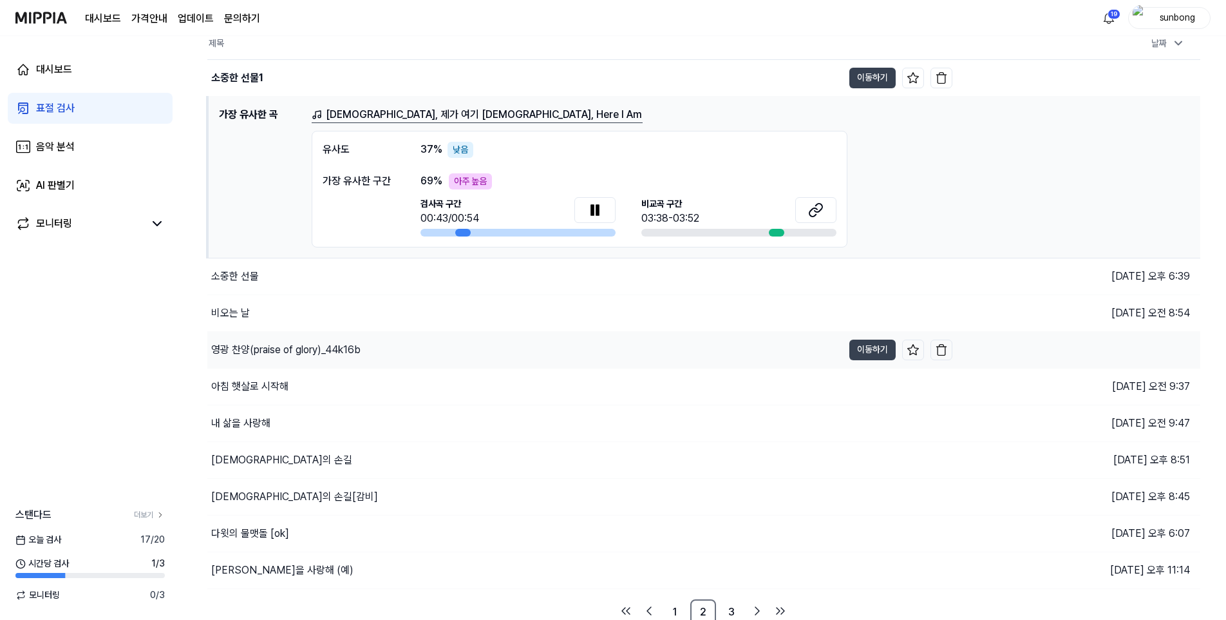
scroll to position [104, 0]
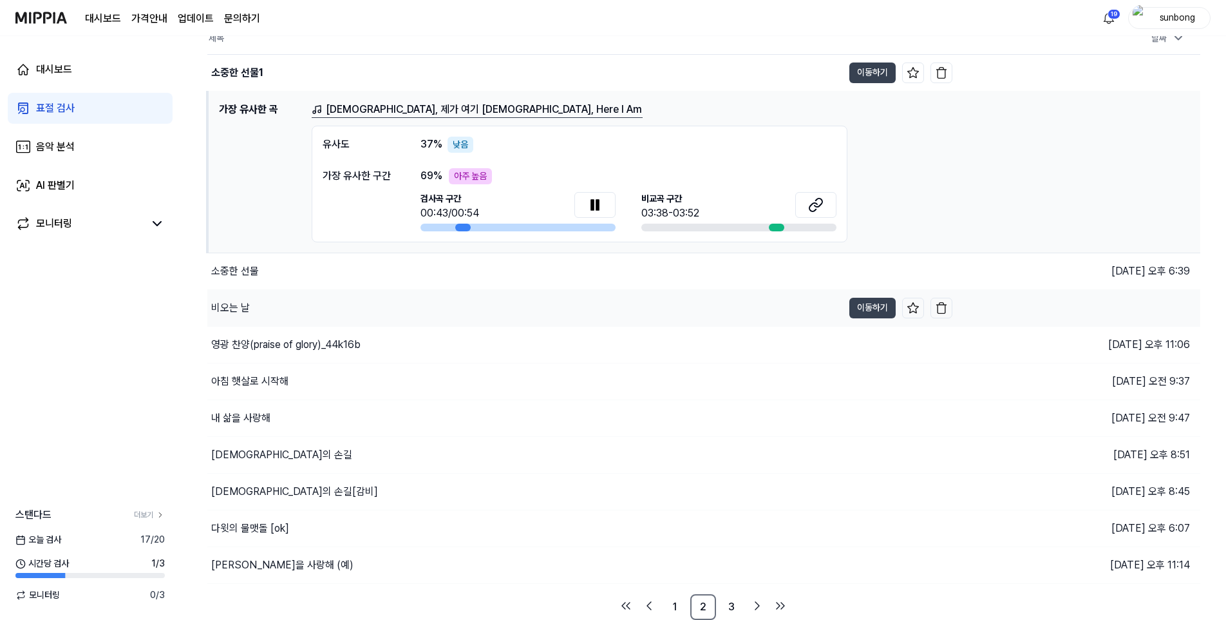
click at [249, 305] on div "비오는 날" at bounding box center [230, 307] width 39 height 15
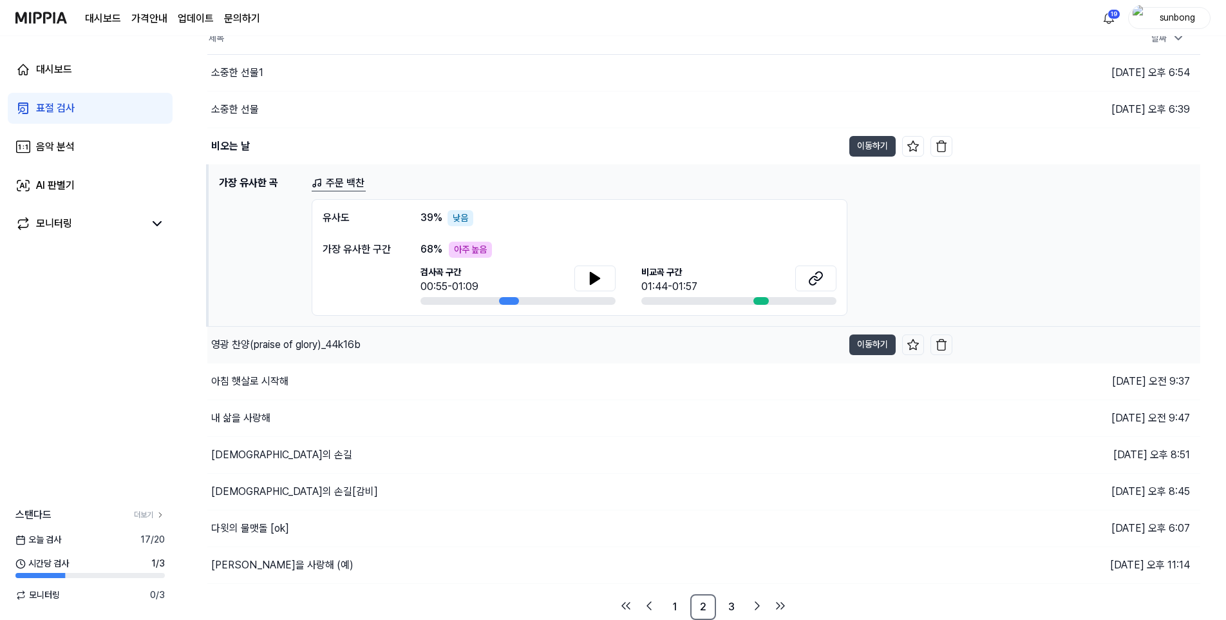
click at [267, 350] on div "영광 찬양(praise of glory)_44k16b" at bounding box center [285, 344] width 149 height 15
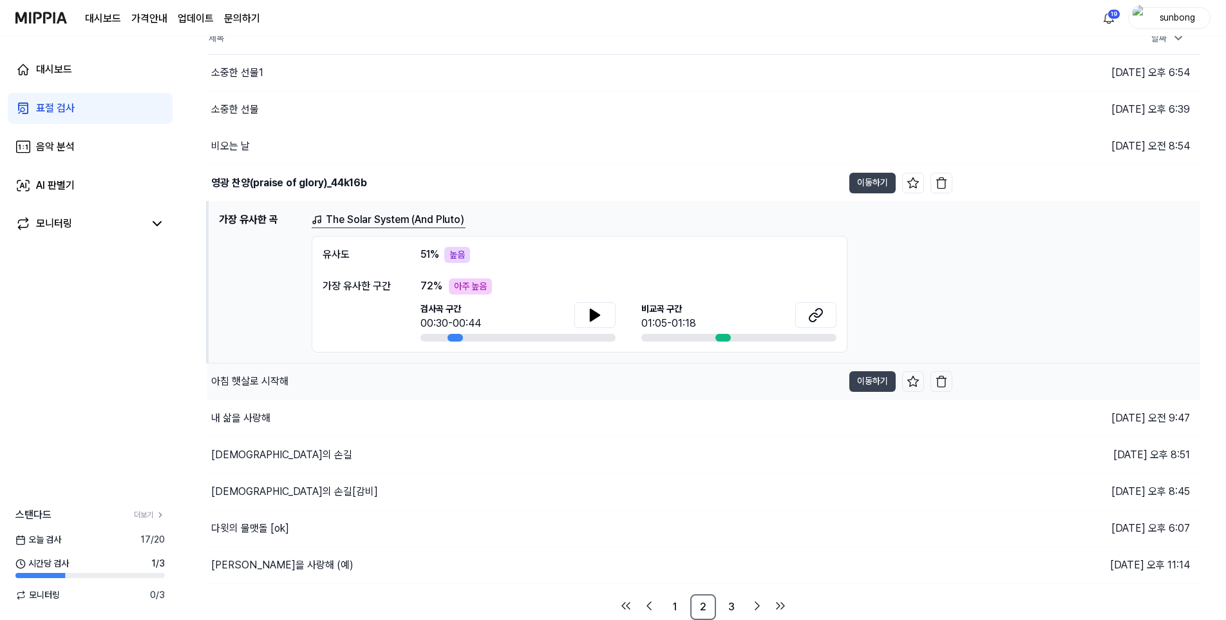
click at [263, 388] on div "아침 햇살로 시작해" at bounding box center [249, 381] width 77 height 15
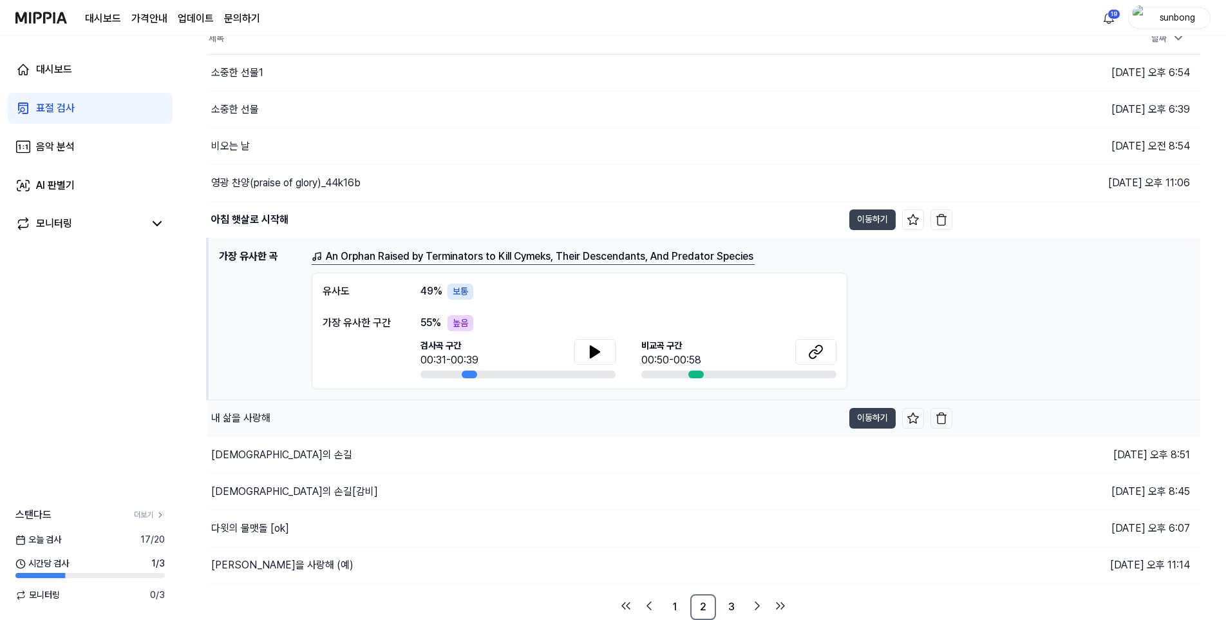
click at [257, 419] on div "내 삶을 사랑해" at bounding box center [240, 417] width 59 height 15
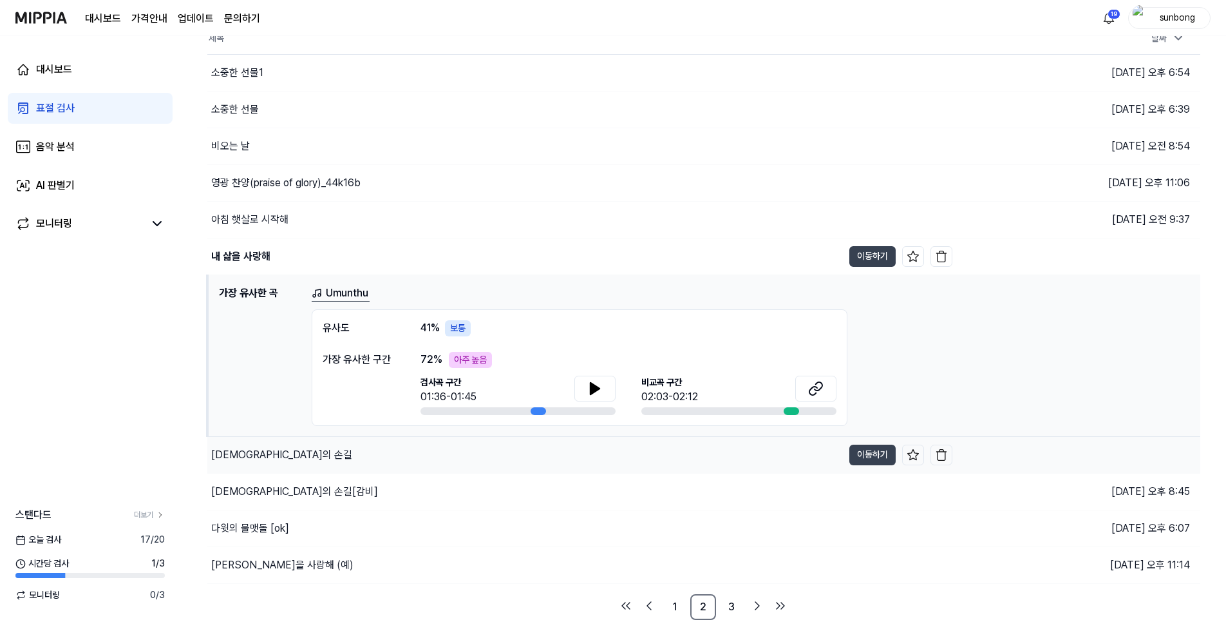
click at [247, 457] on div "[DEMOGRAPHIC_DATA]의 손길" at bounding box center [281, 454] width 141 height 15
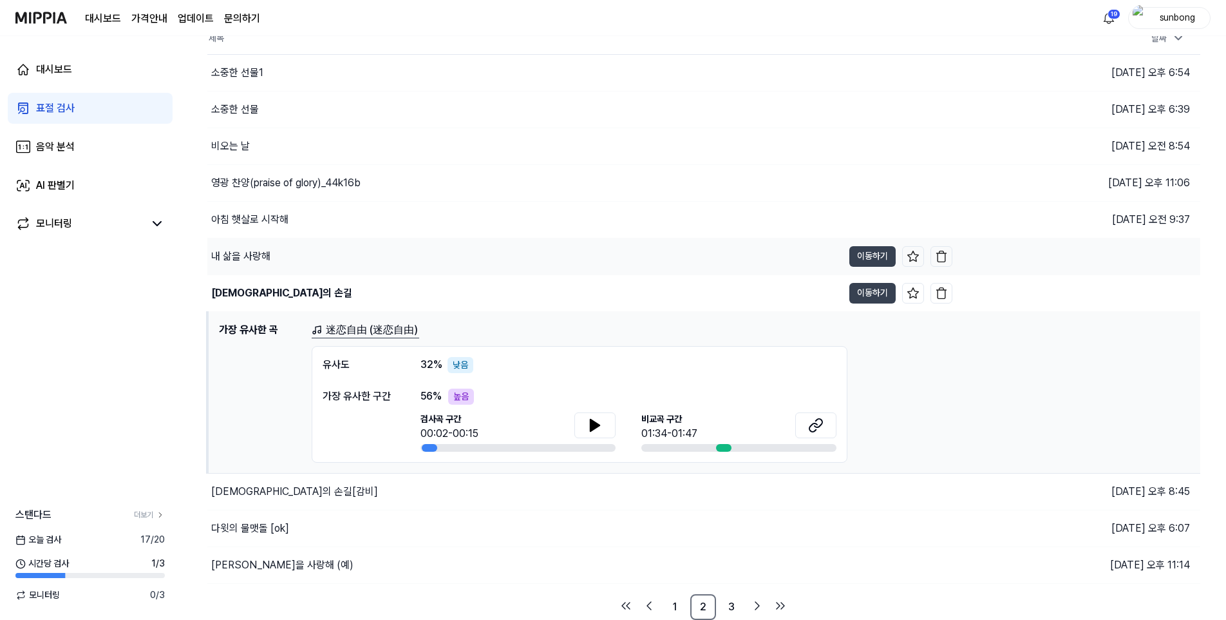
click at [251, 255] on div "내 삶을 사랑해" at bounding box center [240, 256] width 59 height 15
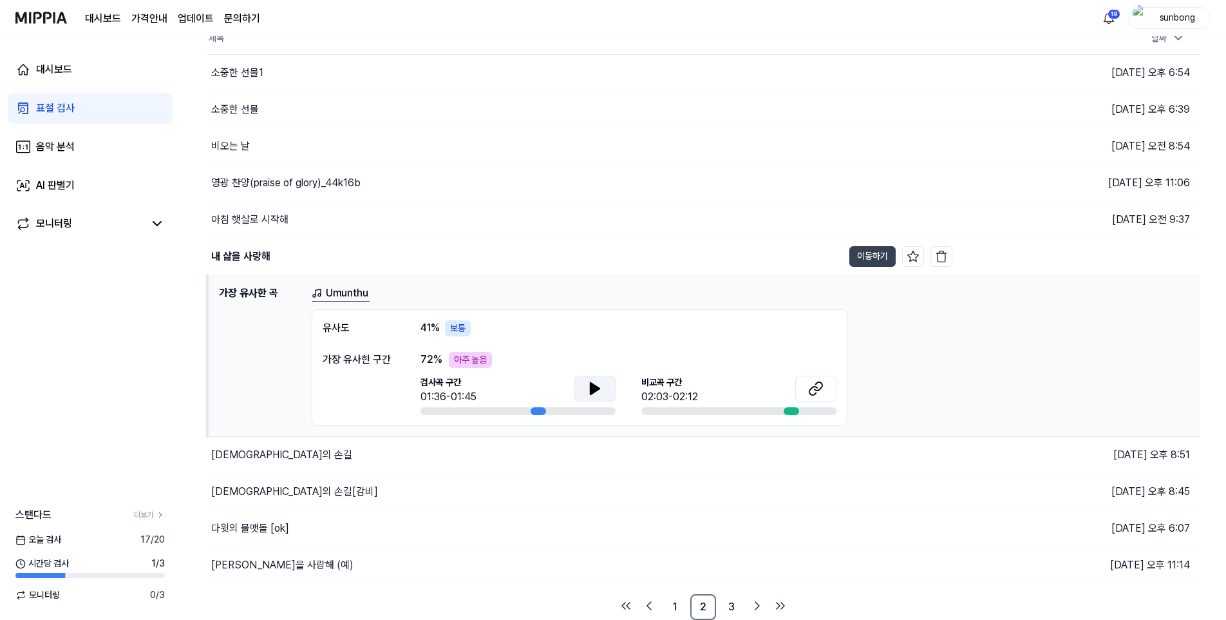
click at [586, 387] on button at bounding box center [594, 388] width 41 height 26
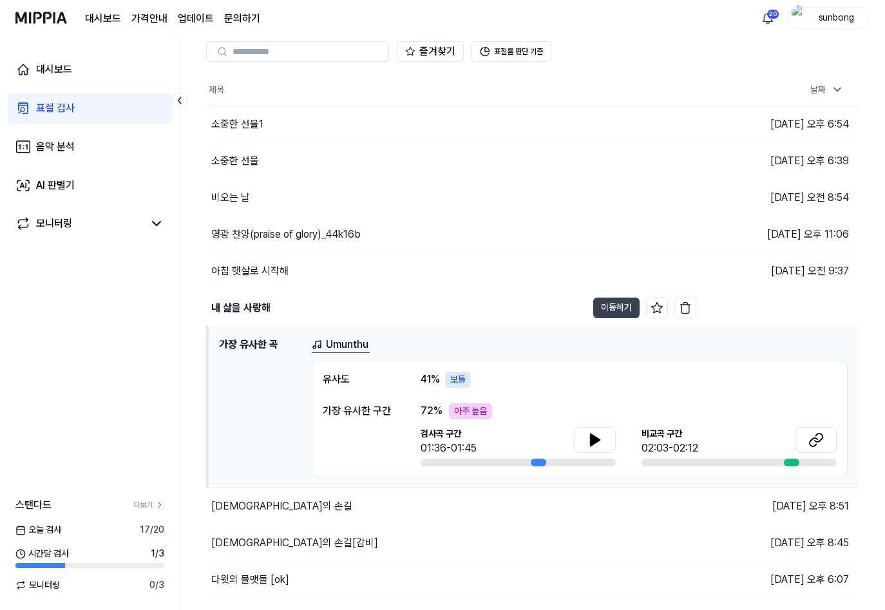
scroll to position [0, 0]
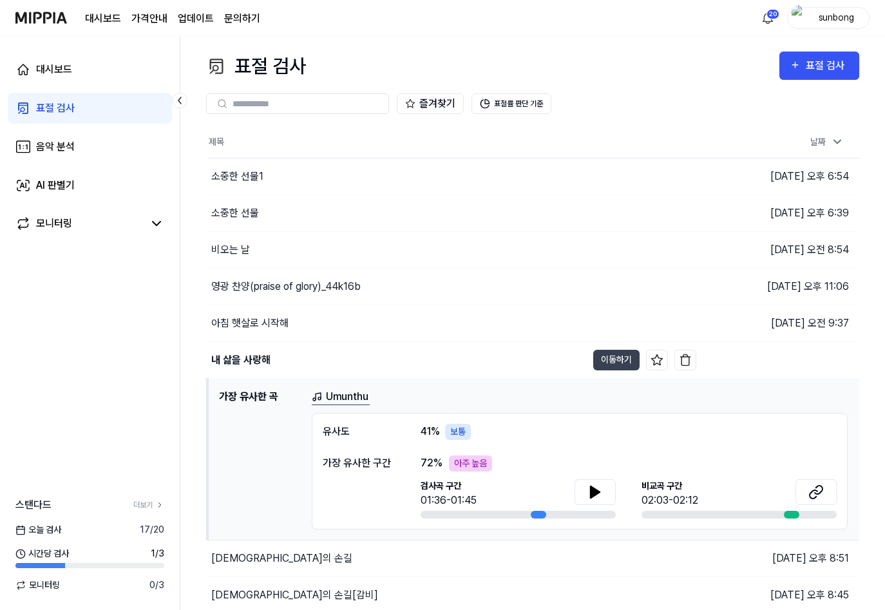
click at [53, 109] on div "표절 검사" at bounding box center [55, 107] width 39 height 15
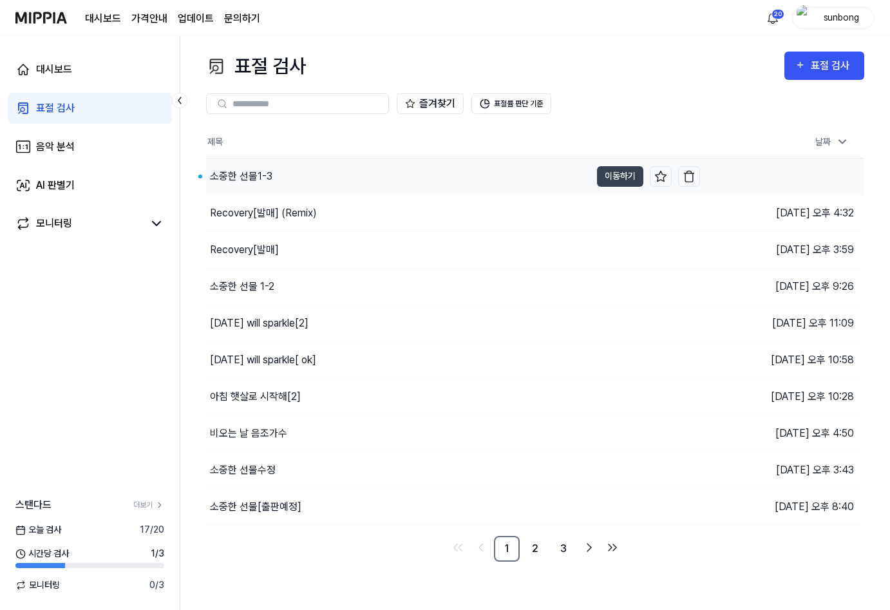
click at [237, 176] on div "소중한 선물1-3" at bounding box center [241, 176] width 62 height 15
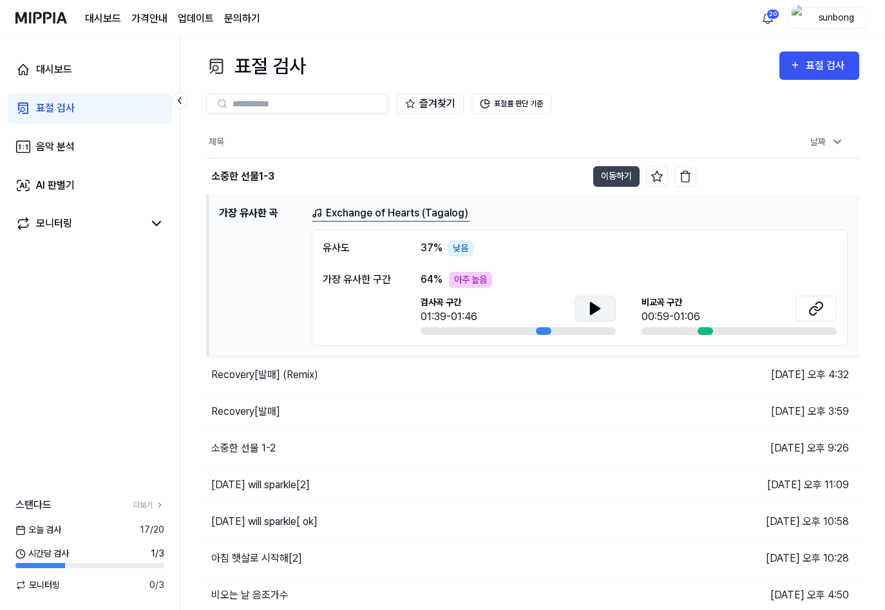
click at [591, 308] on icon at bounding box center [595, 309] width 9 height 12
click at [594, 306] on icon at bounding box center [594, 308] width 15 height 15
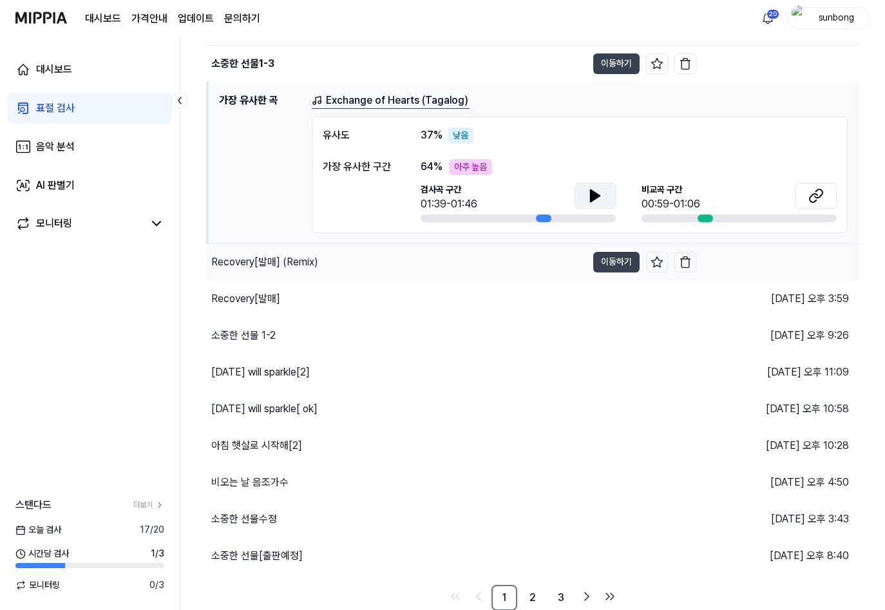
scroll to position [113, 0]
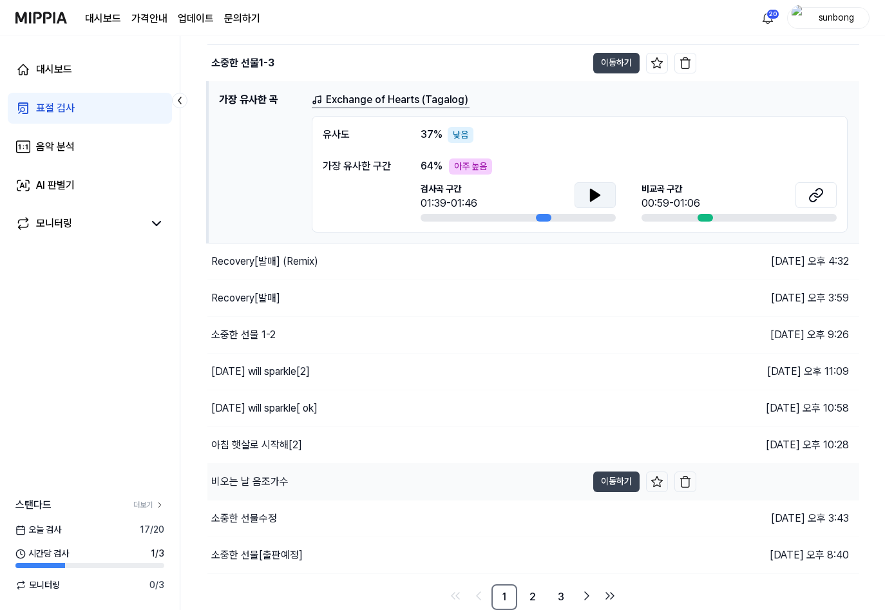
click at [271, 478] on div "비오는 날 음조가수" at bounding box center [249, 481] width 77 height 15
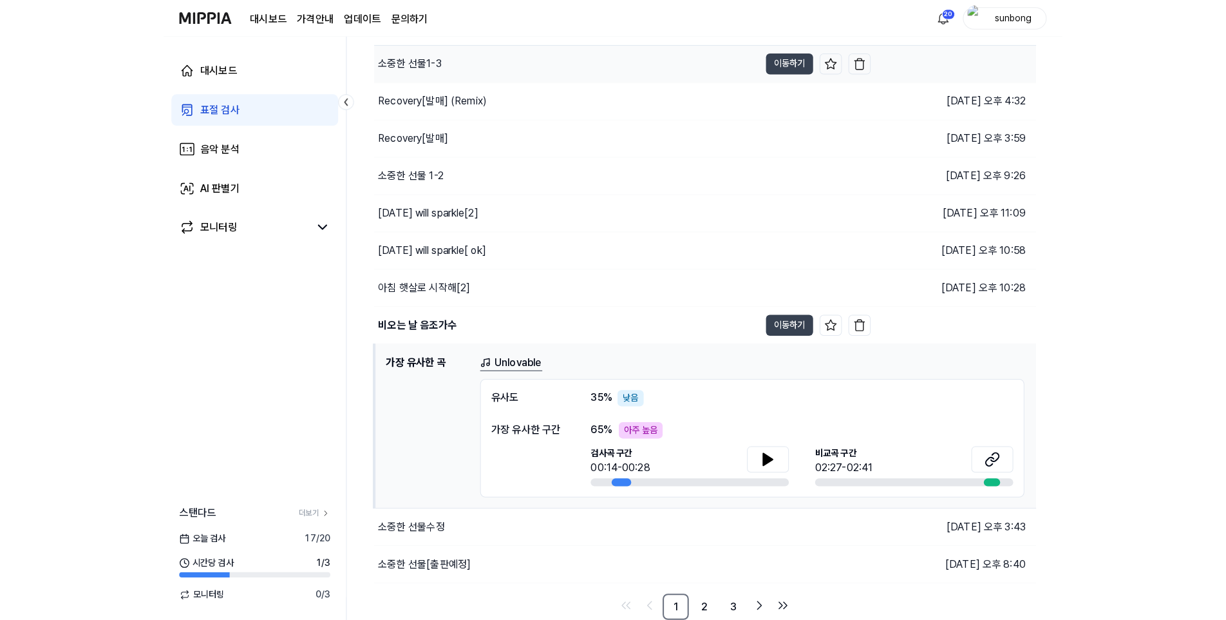
scroll to position [104, 0]
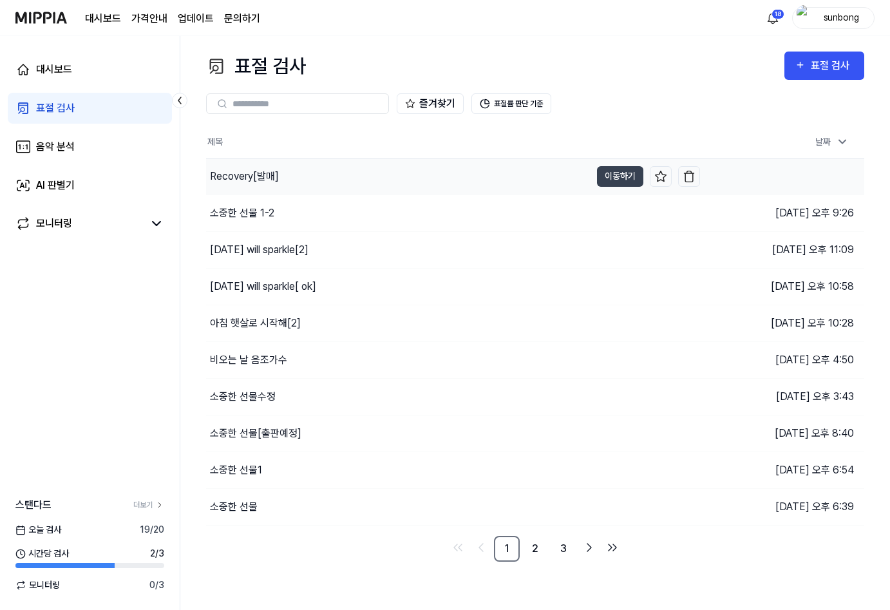
click at [242, 178] on div "Recovery[발매]" at bounding box center [244, 176] width 69 height 15
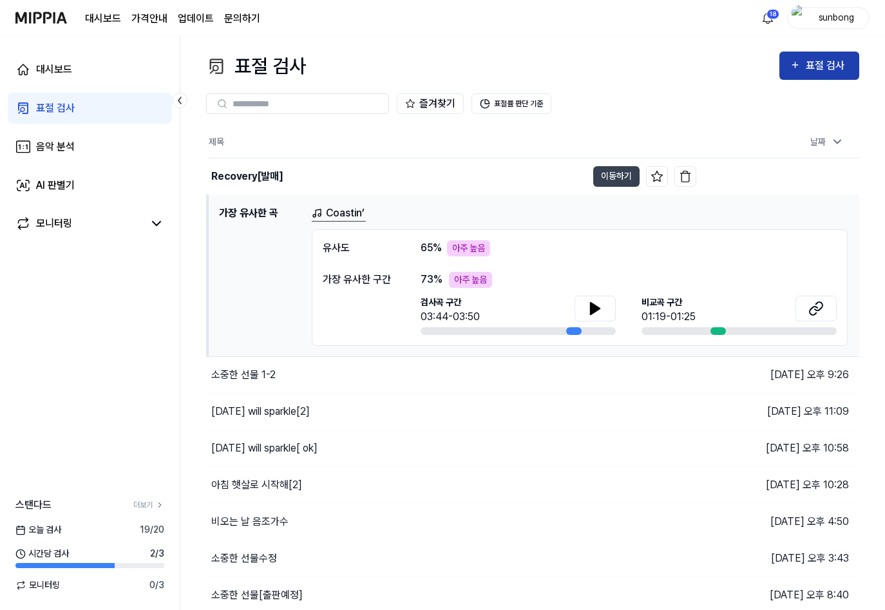
click at [819, 66] on div "표절 검사" at bounding box center [827, 65] width 43 height 17
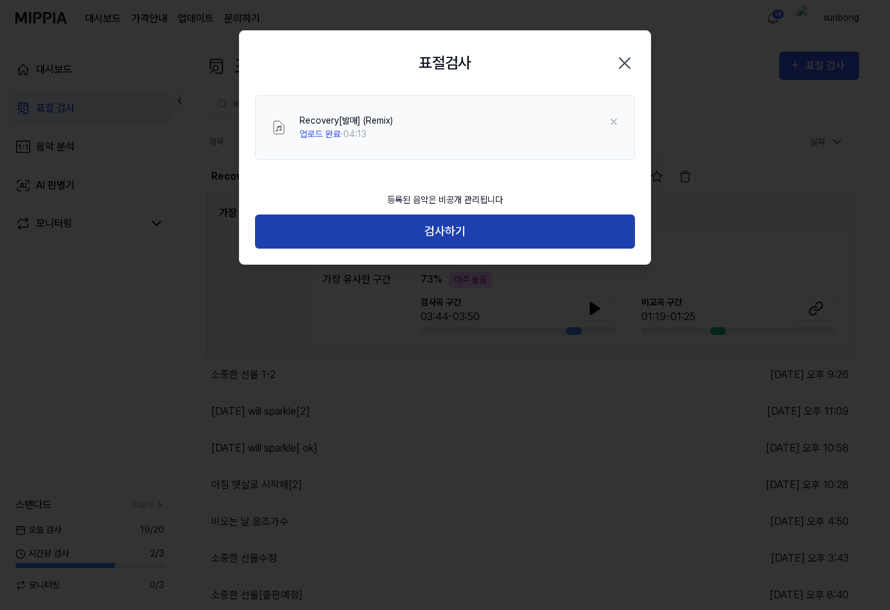
click at [443, 228] on button "검사하기" at bounding box center [445, 231] width 380 height 34
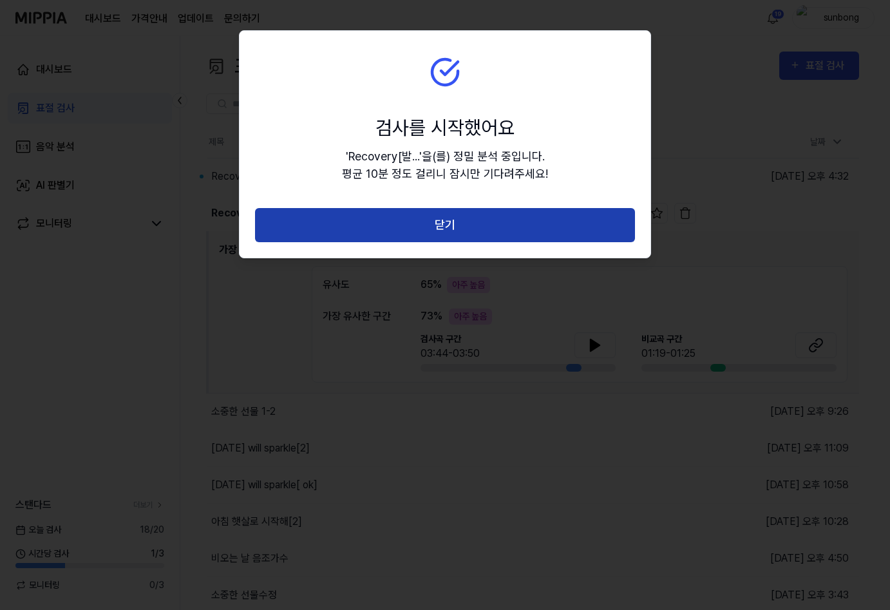
click at [434, 224] on button "닫기" at bounding box center [445, 225] width 380 height 34
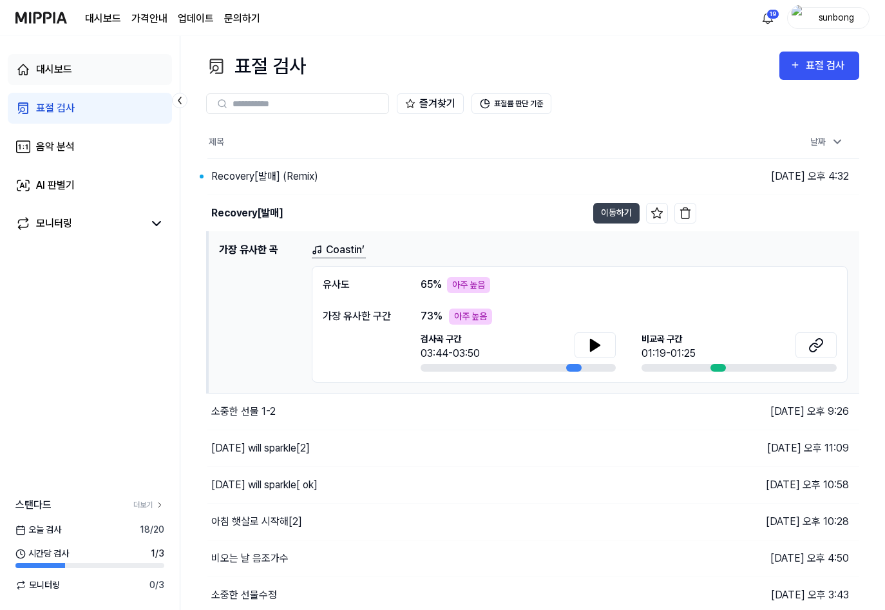
click at [57, 64] on div "대시보드" at bounding box center [54, 69] width 36 height 15
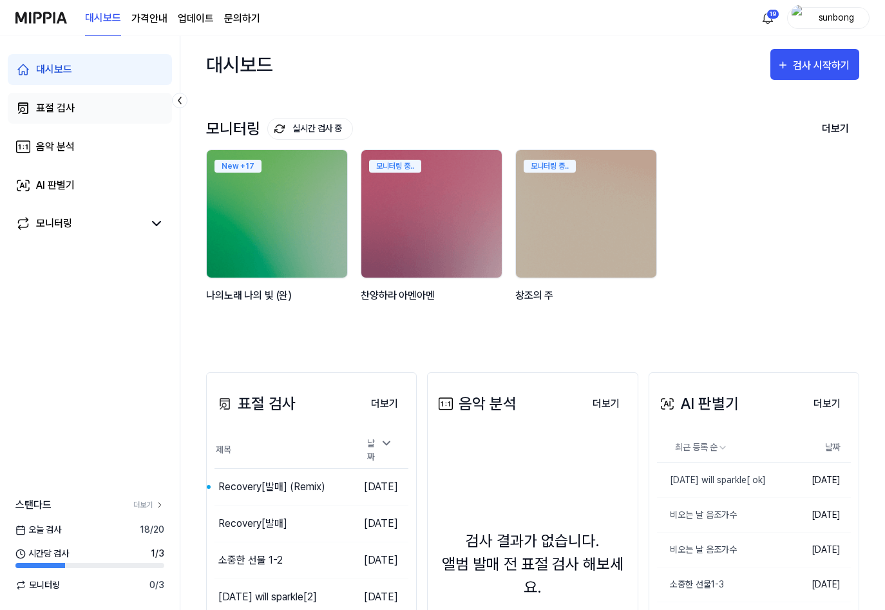
click at [54, 106] on div "표절 검사" at bounding box center [55, 107] width 39 height 15
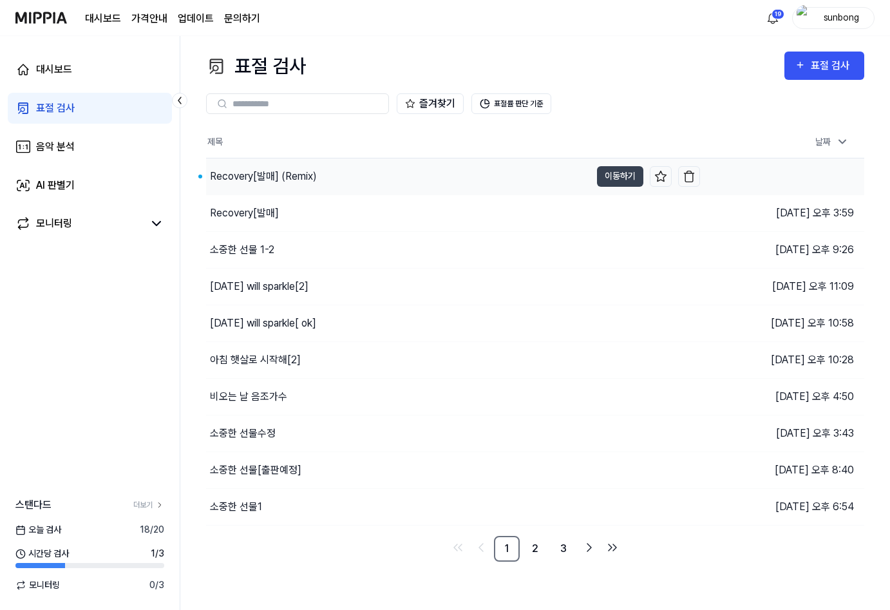
click at [293, 176] on div "Recovery[발매] (Remix)" at bounding box center [263, 176] width 107 height 15
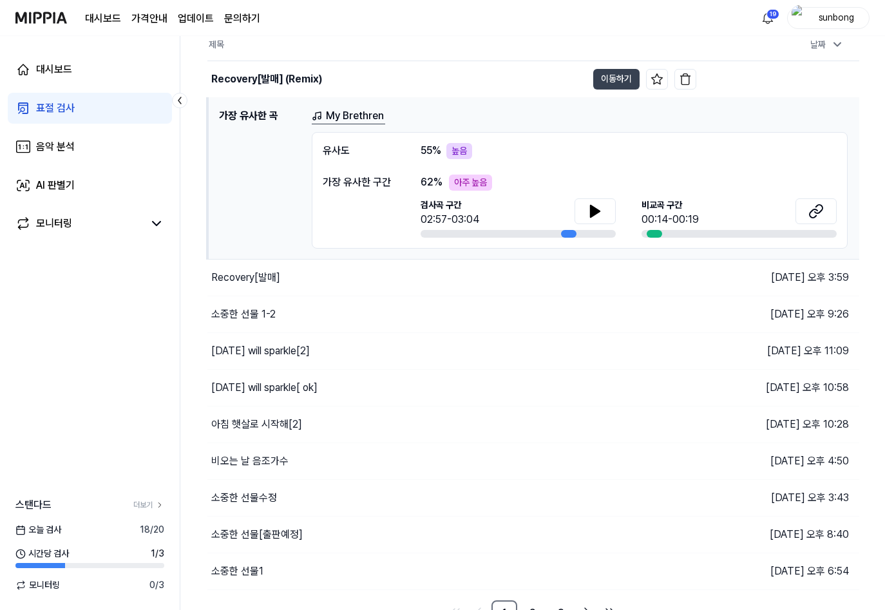
scroll to position [113, 0]
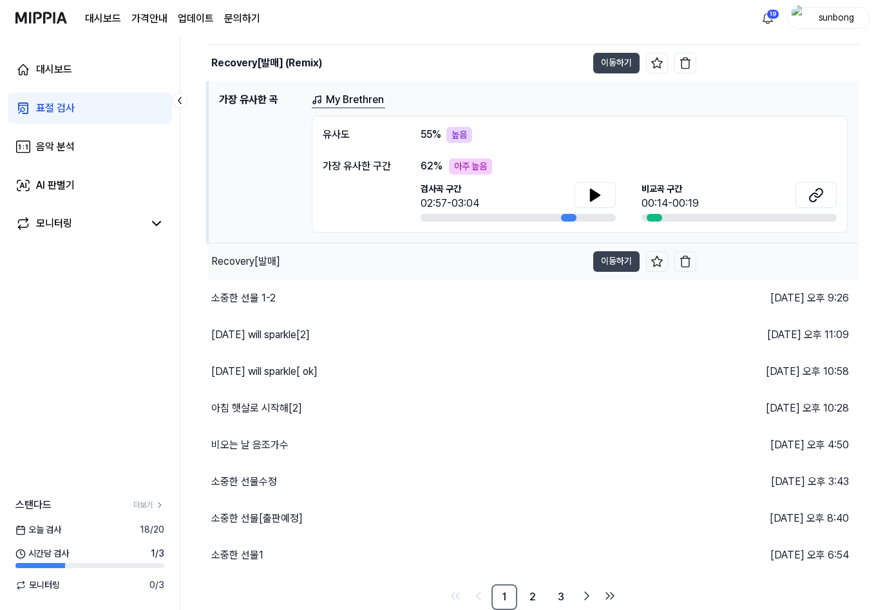
click at [256, 258] on div "Recovery[발매]" at bounding box center [245, 261] width 69 height 15
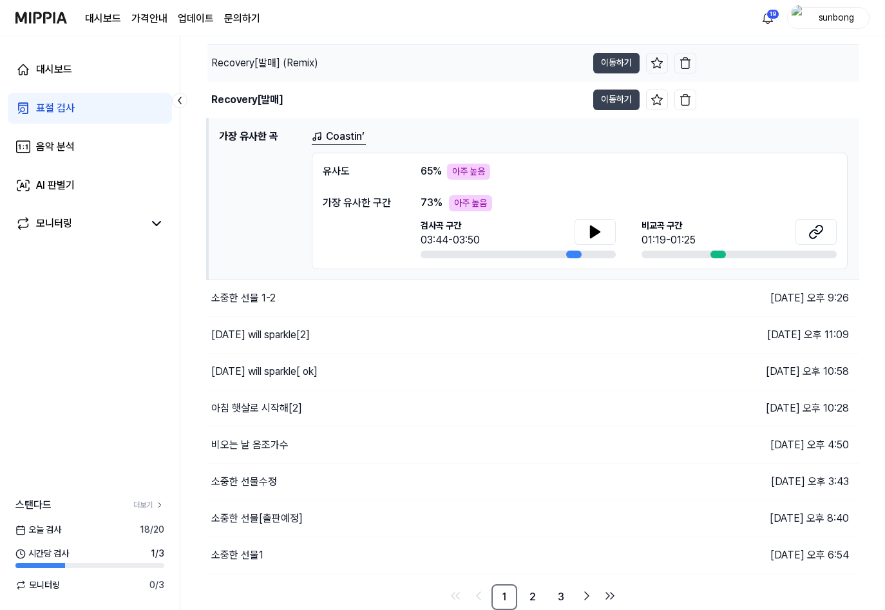
click at [269, 53] on div "Recovery[발매] (Remix)" at bounding box center [396, 63] width 379 height 36
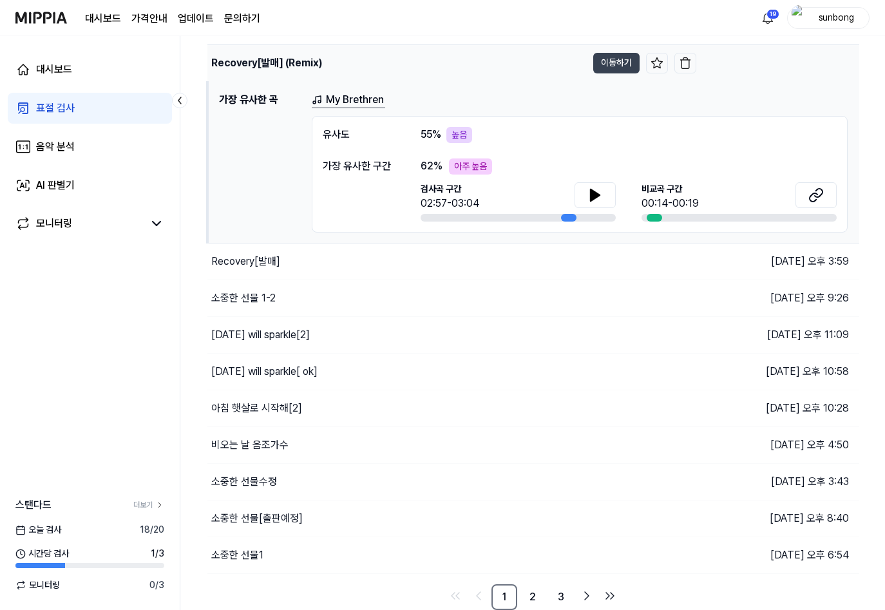
scroll to position [0, 0]
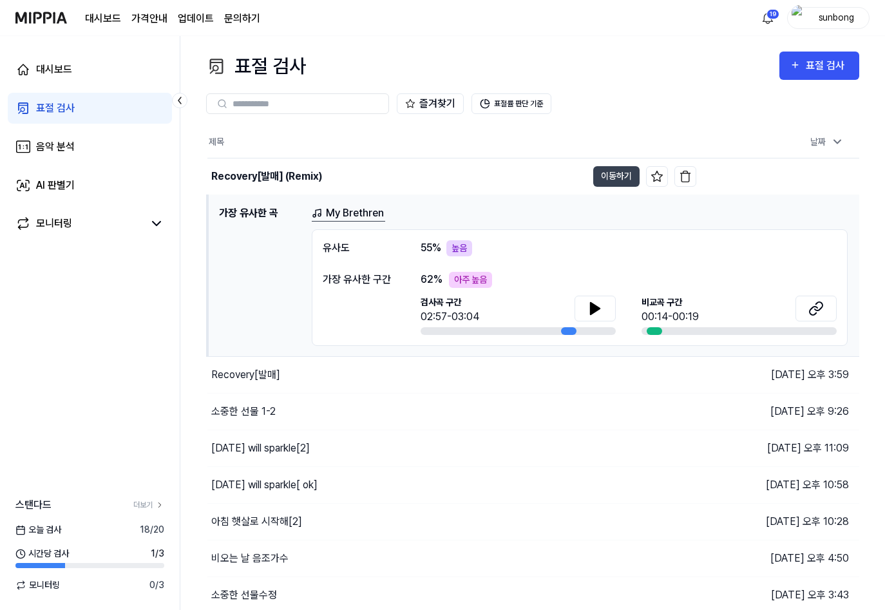
click at [261, 215] on h1 "가장 유사한 곡" at bounding box center [260, 275] width 82 height 140
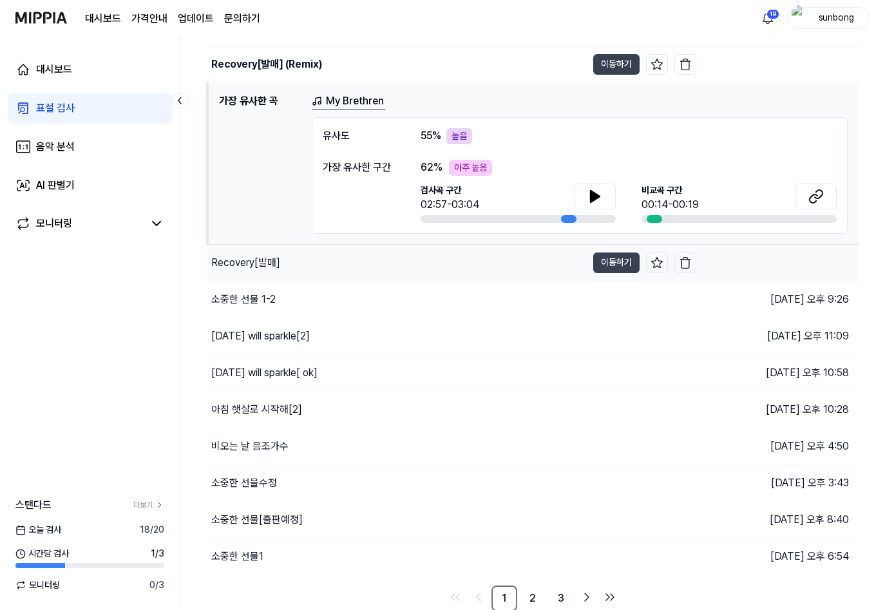
scroll to position [113, 0]
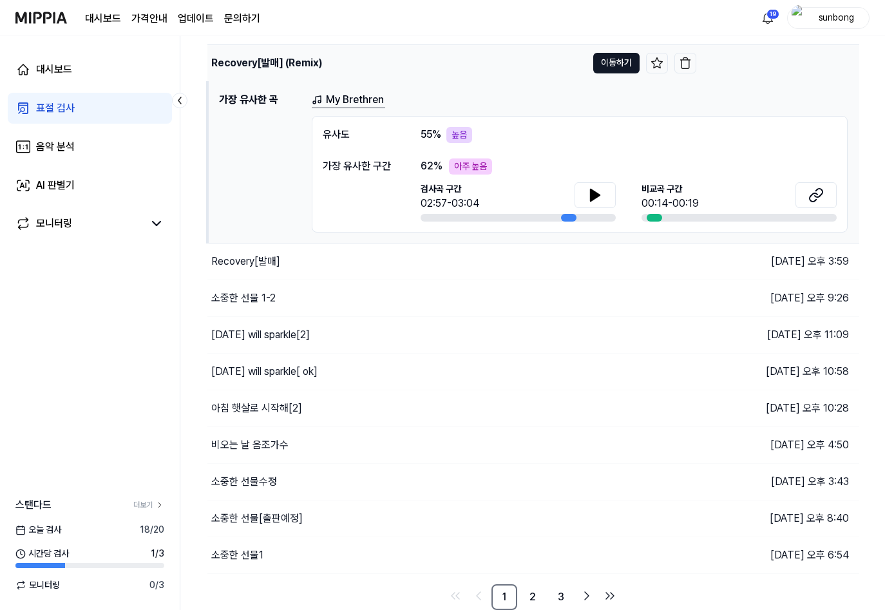
click at [619, 58] on button "이동하기" at bounding box center [616, 63] width 46 height 21
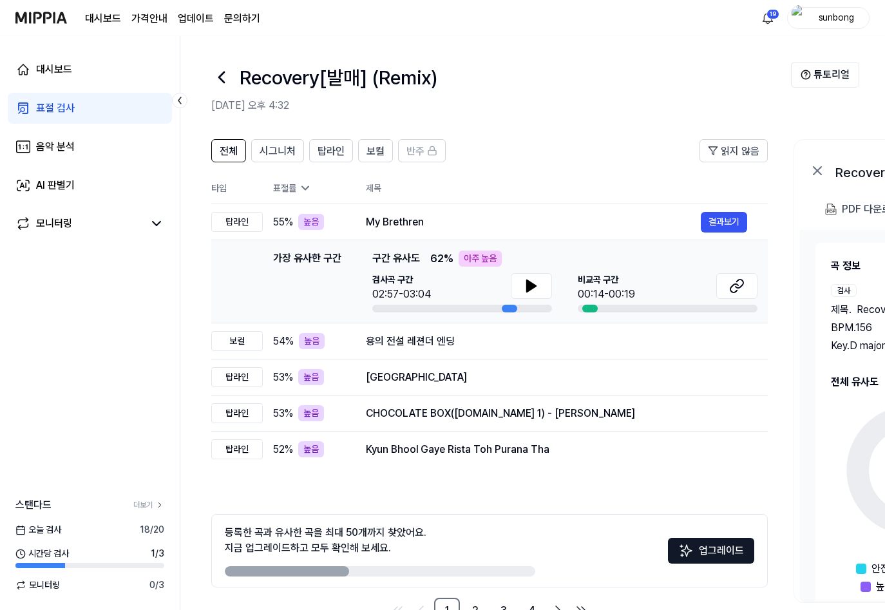
scroll to position [39, 0]
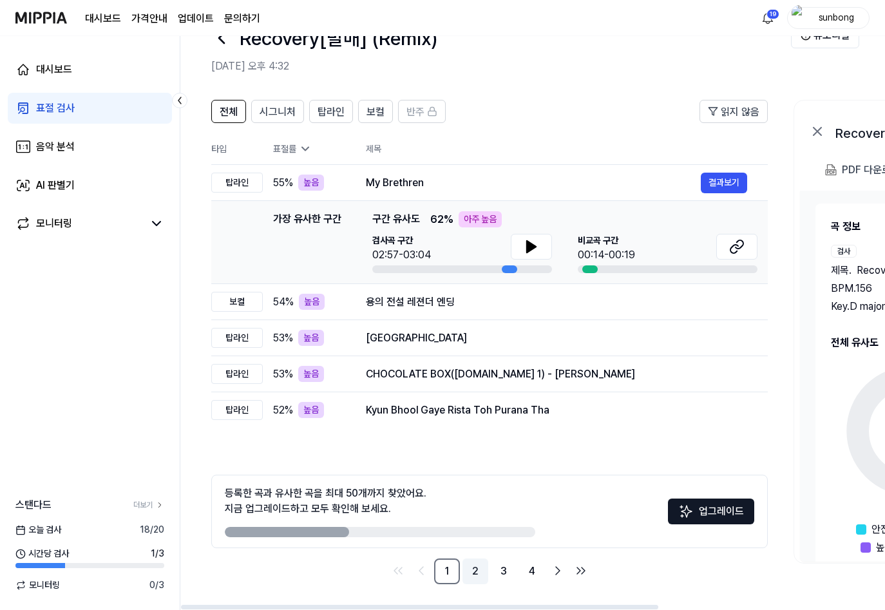
click at [471, 567] on link "2" at bounding box center [475, 571] width 26 height 26
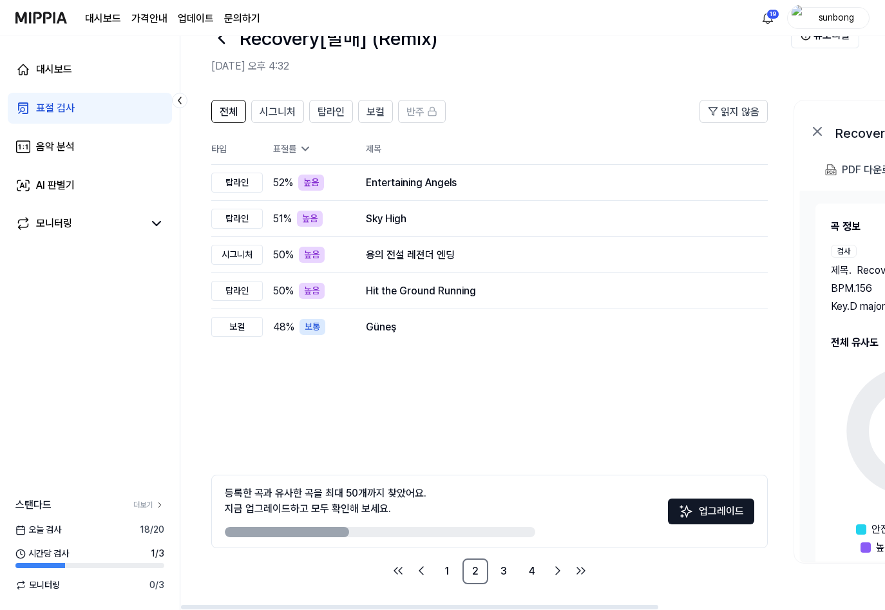
click at [55, 111] on div "표절 검사" at bounding box center [55, 107] width 39 height 15
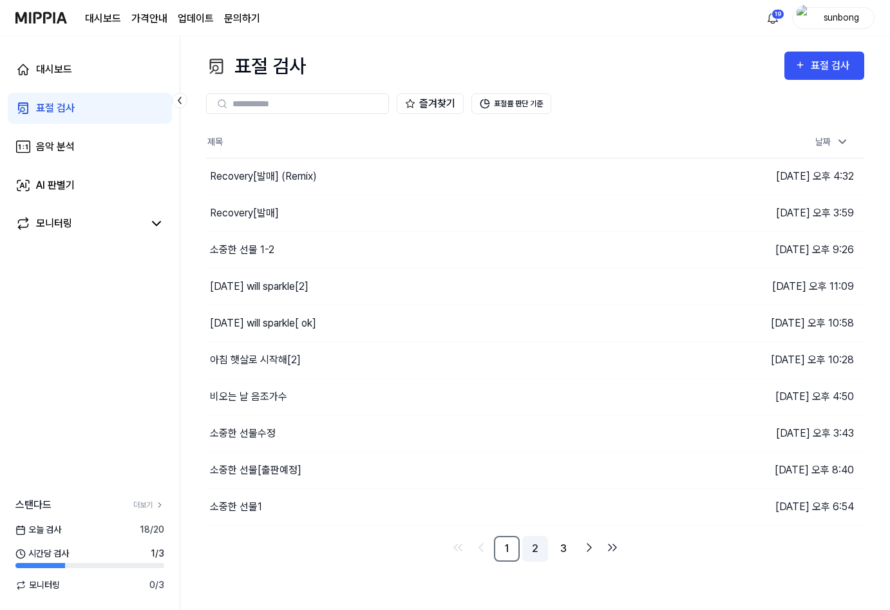
click at [539, 546] on link "2" at bounding box center [535, 549] width 26 height 26
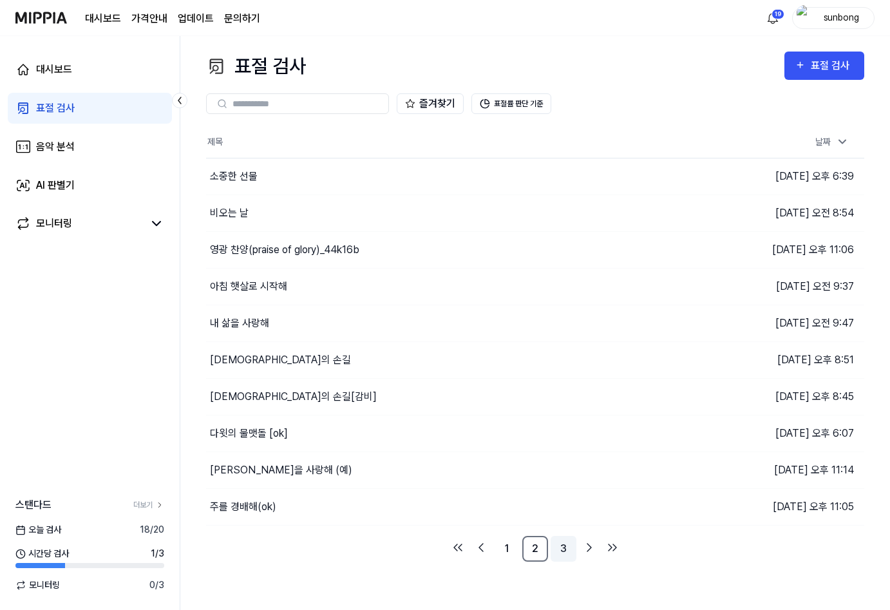
click at [564, 547] on link "3" at bounding box center [564, 549] width 26 height 26
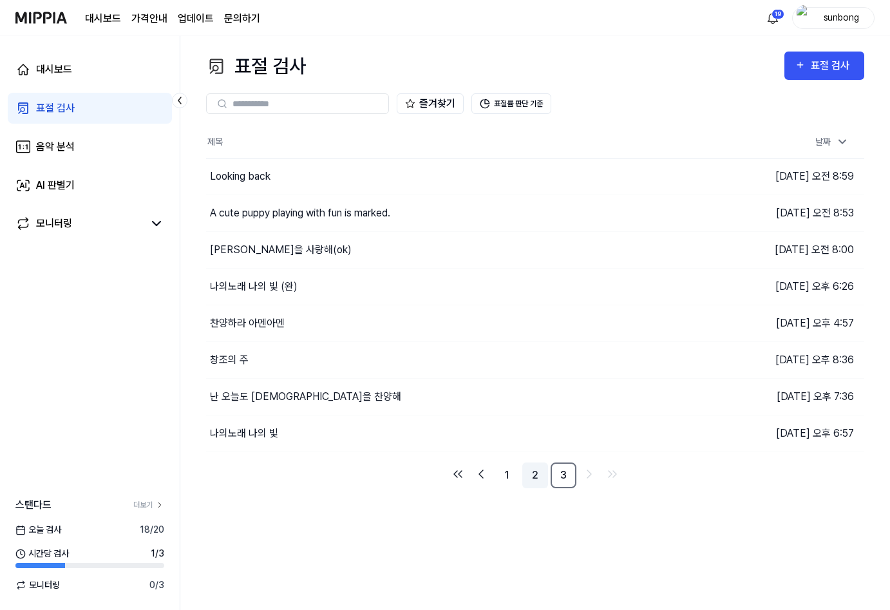
click at [537, 471] on link "2" at bounding box center [535, 475] width 26 height 26
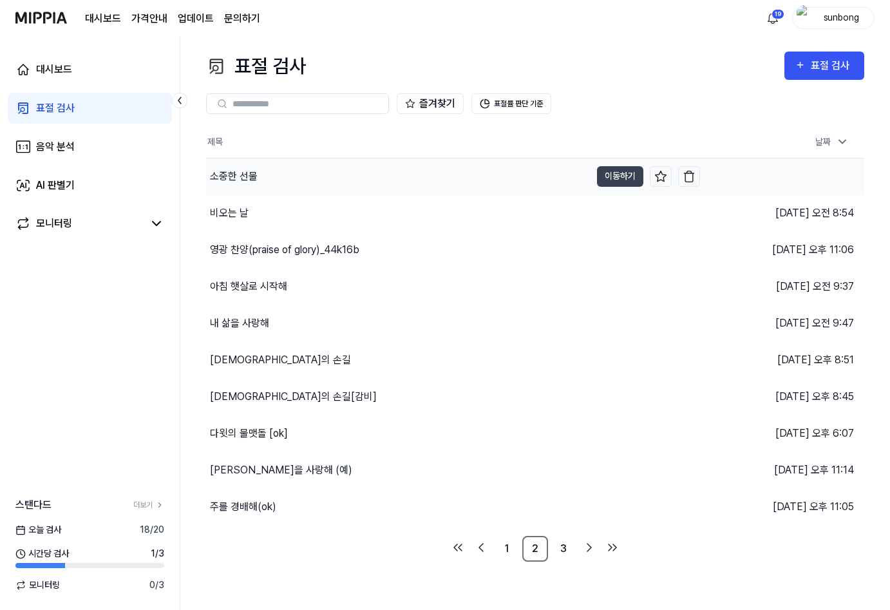
click at [238, 174] on div "소중한 선물" at bounding box center [234, 176] width 48 height 15
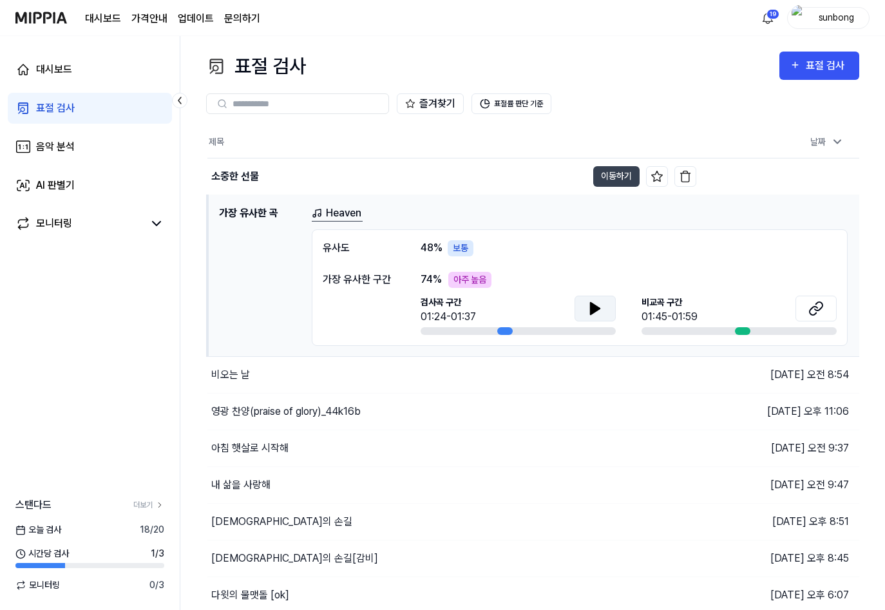
click at [596, 310] on icon at bounding box center [595, 309] width 9 height 12
click at [593, 305] on icon at bounding box center [592, 308] width 3 height 10
click at [58, 109] on div "표절 검사" at bounding box center [55, 107] width 39 height 15
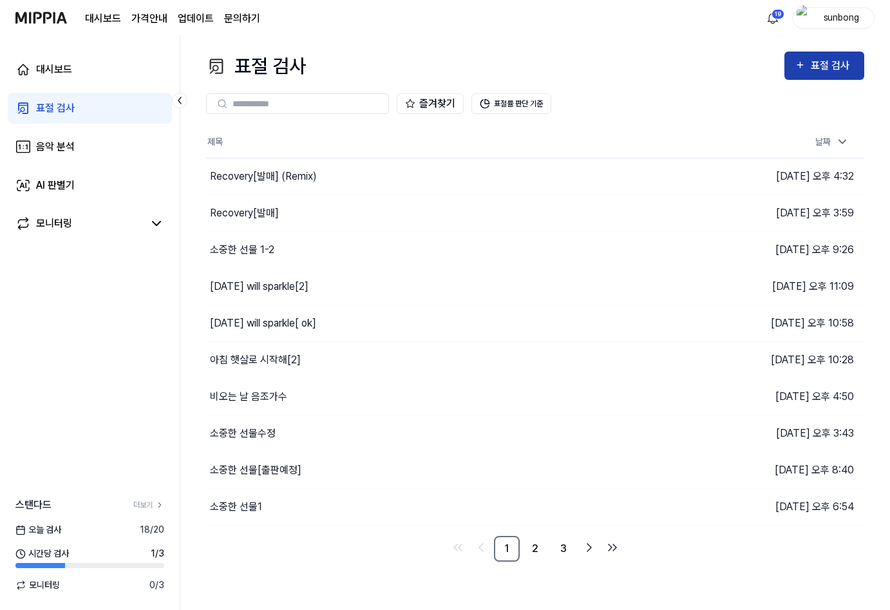
click at [828, 58] on div "표절 검사" at bounding box center [832, 65] width 43 height 17
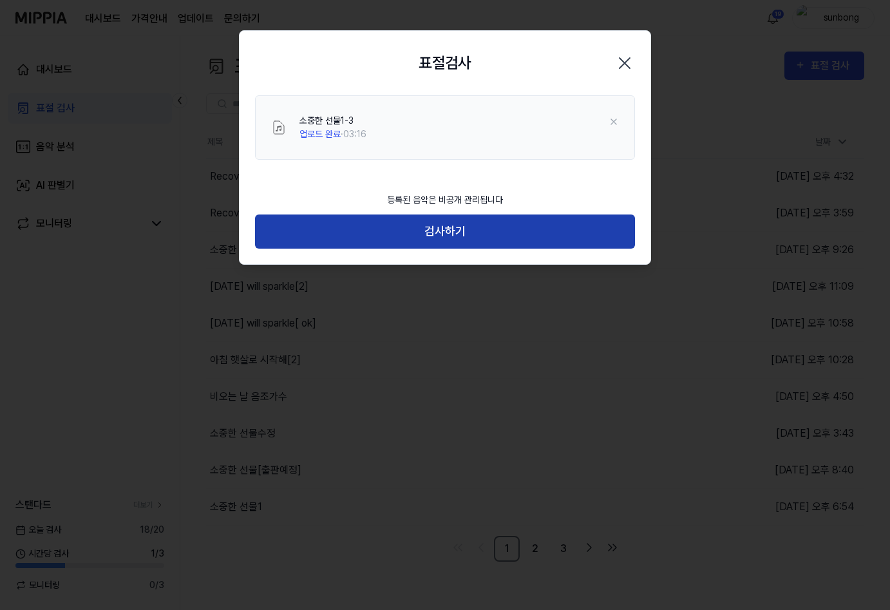
click at [463, 234] on button "검사하기" at bounding box center [445, 231] width 380 height 34
